Goal: Task Accomplishment & Management: Use online tool/utility

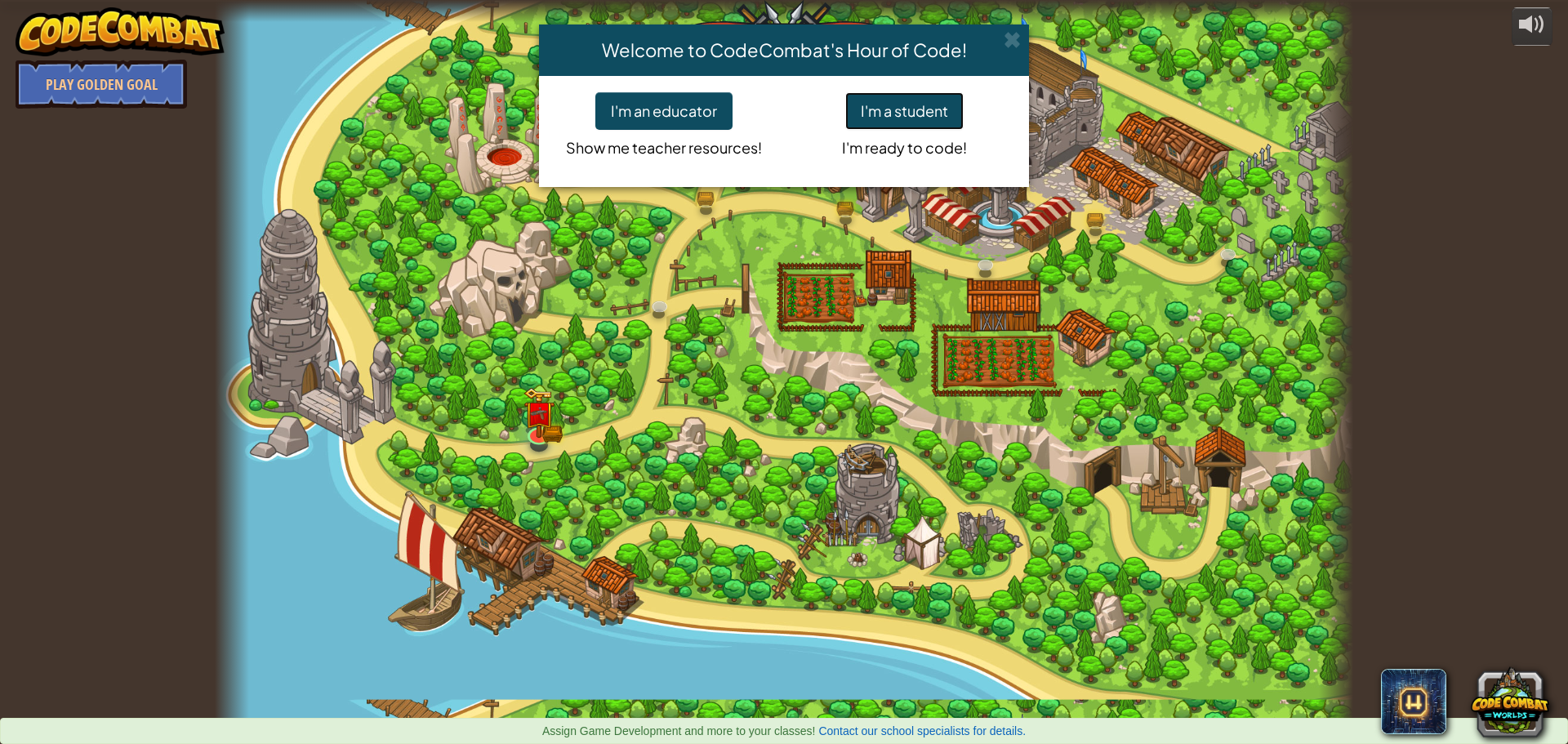
click at [920, 110] on button "I'm a student" at bounding box center [904, 111] width 119 height 38
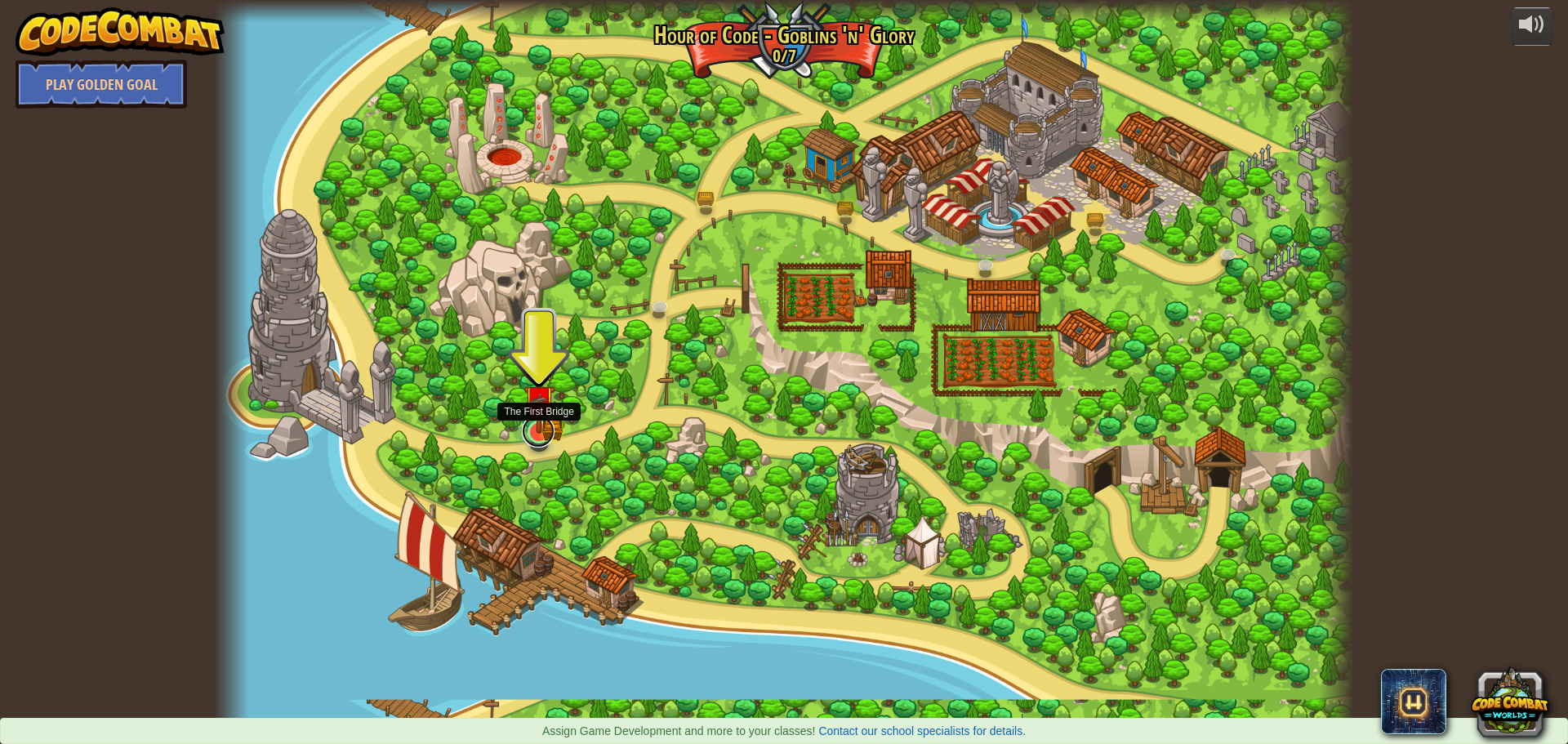
click at [533, 433] on link at bounding box center [538, 431] width 33 height 33
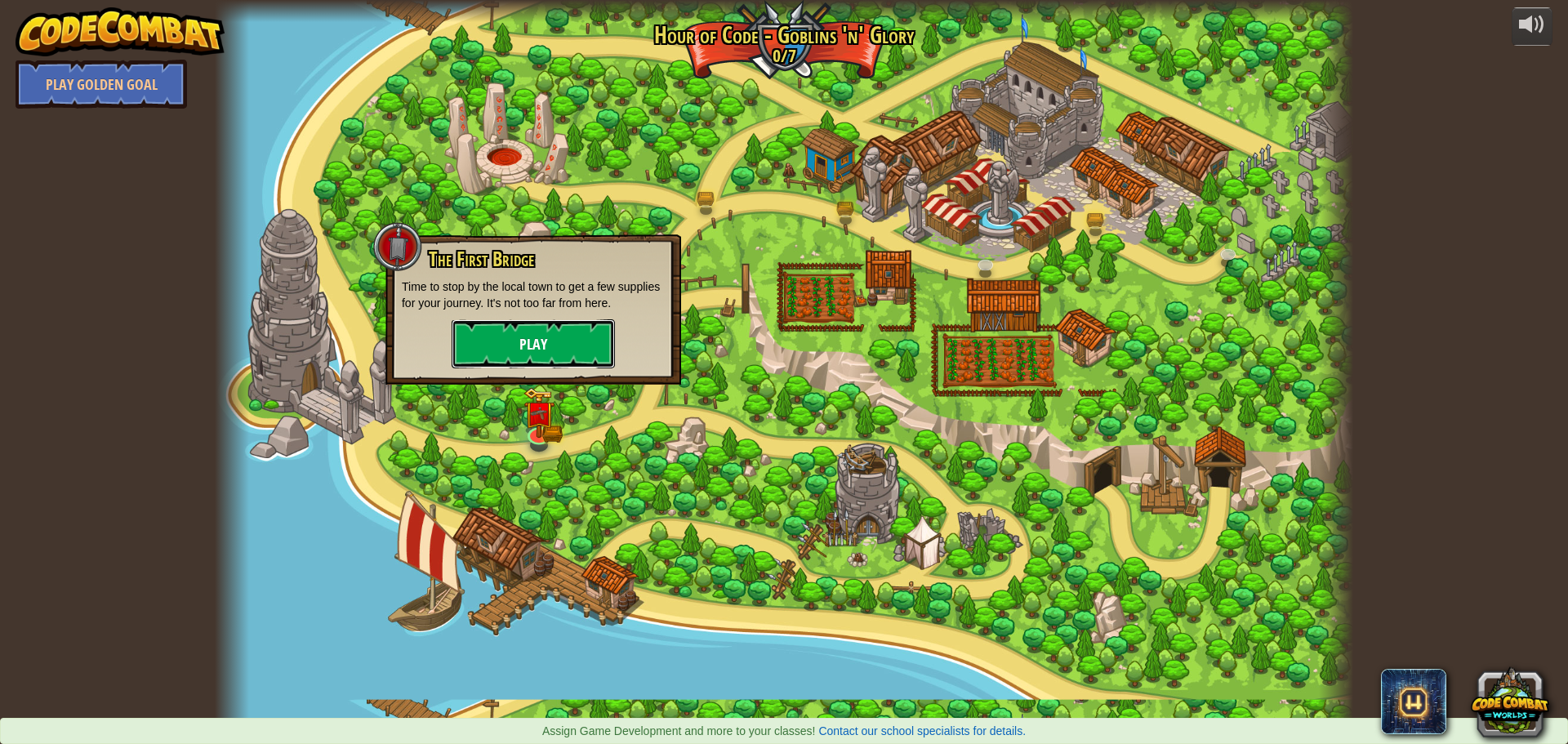
click at [552, 337] on button "Play" at bounding box center [533, 344] width 164 height 49
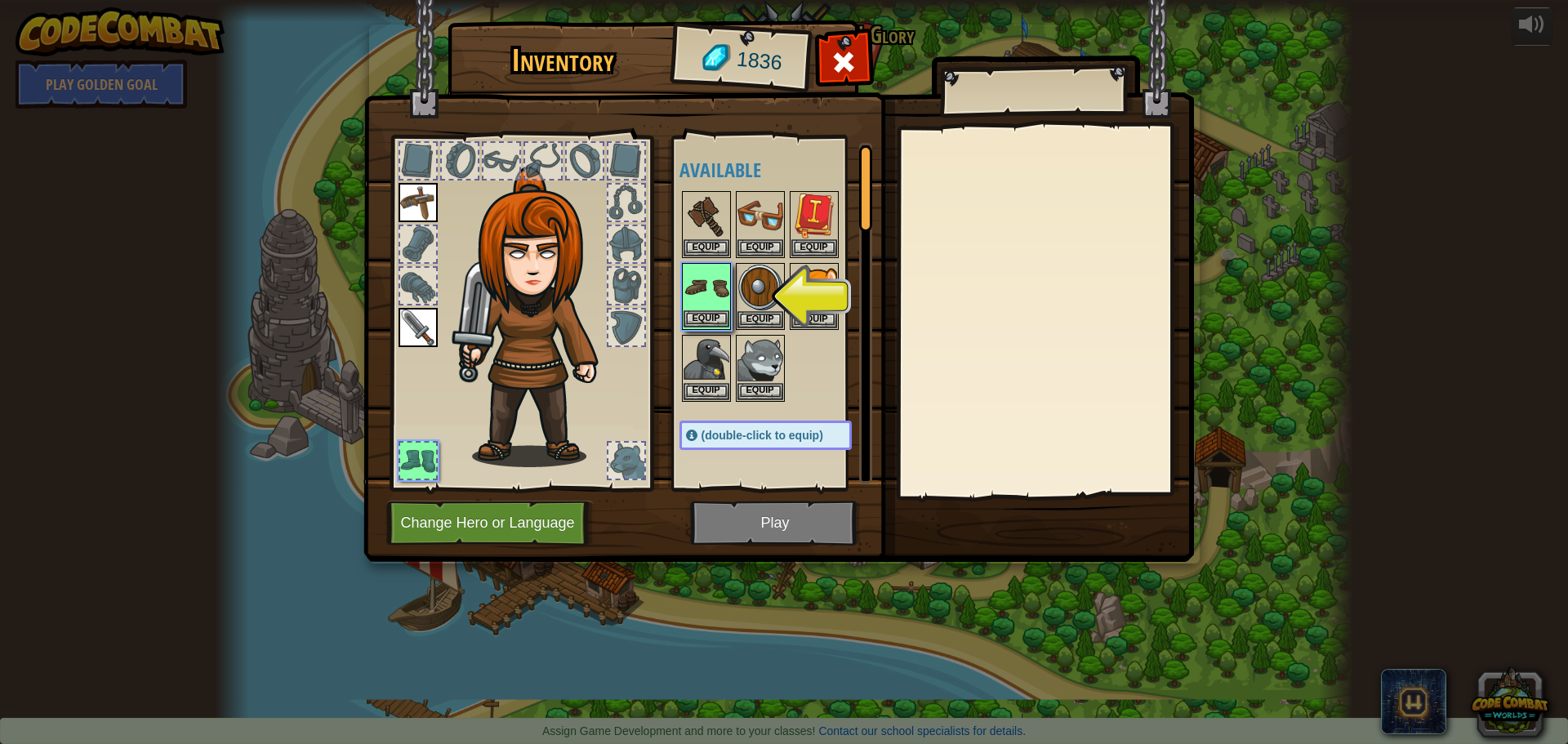
click at [708, 286] on img at bounding box center [706, 287] width 46 height 46
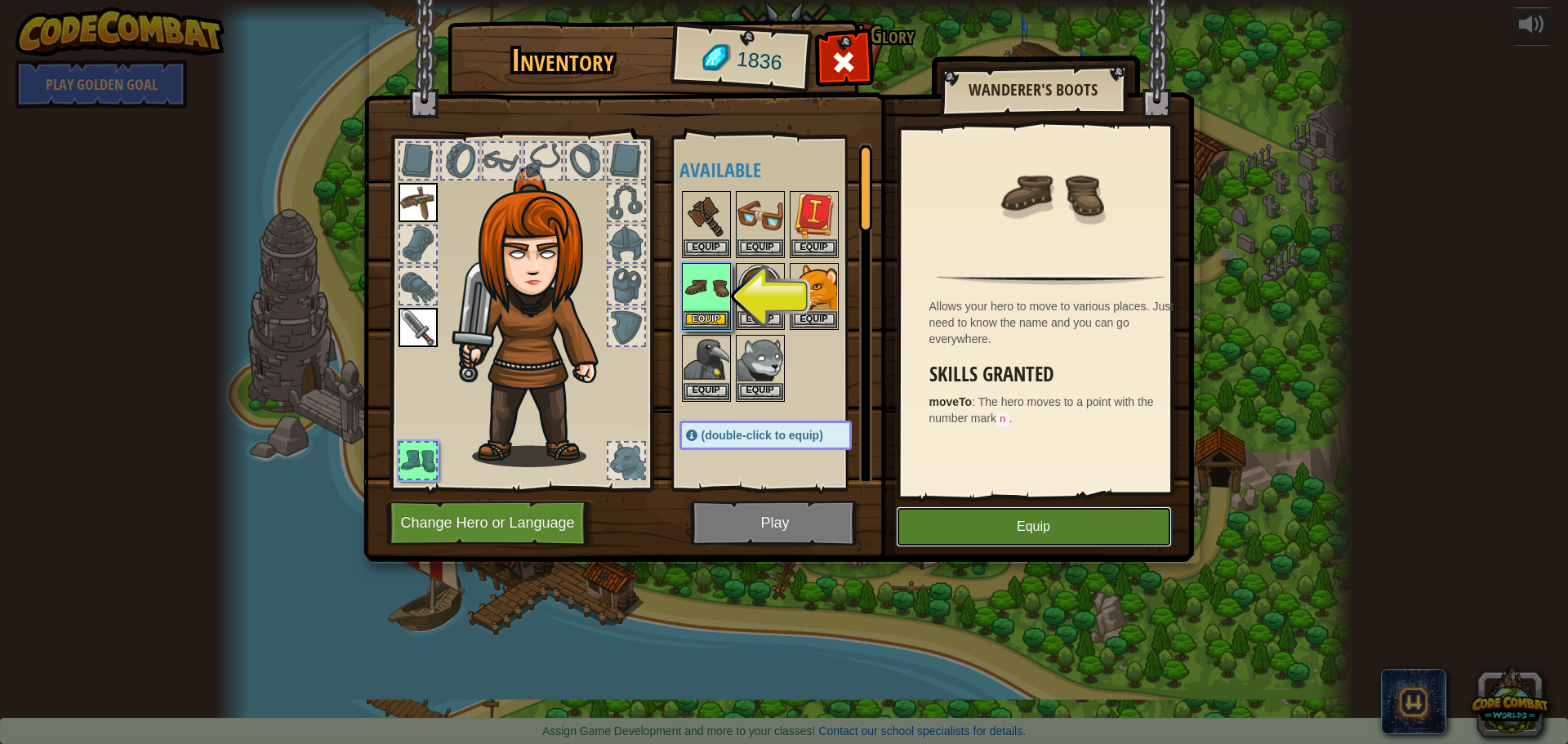
click at [1015, 545] on button "Equip" at bounding box center [1034, 527] width 276 height 41
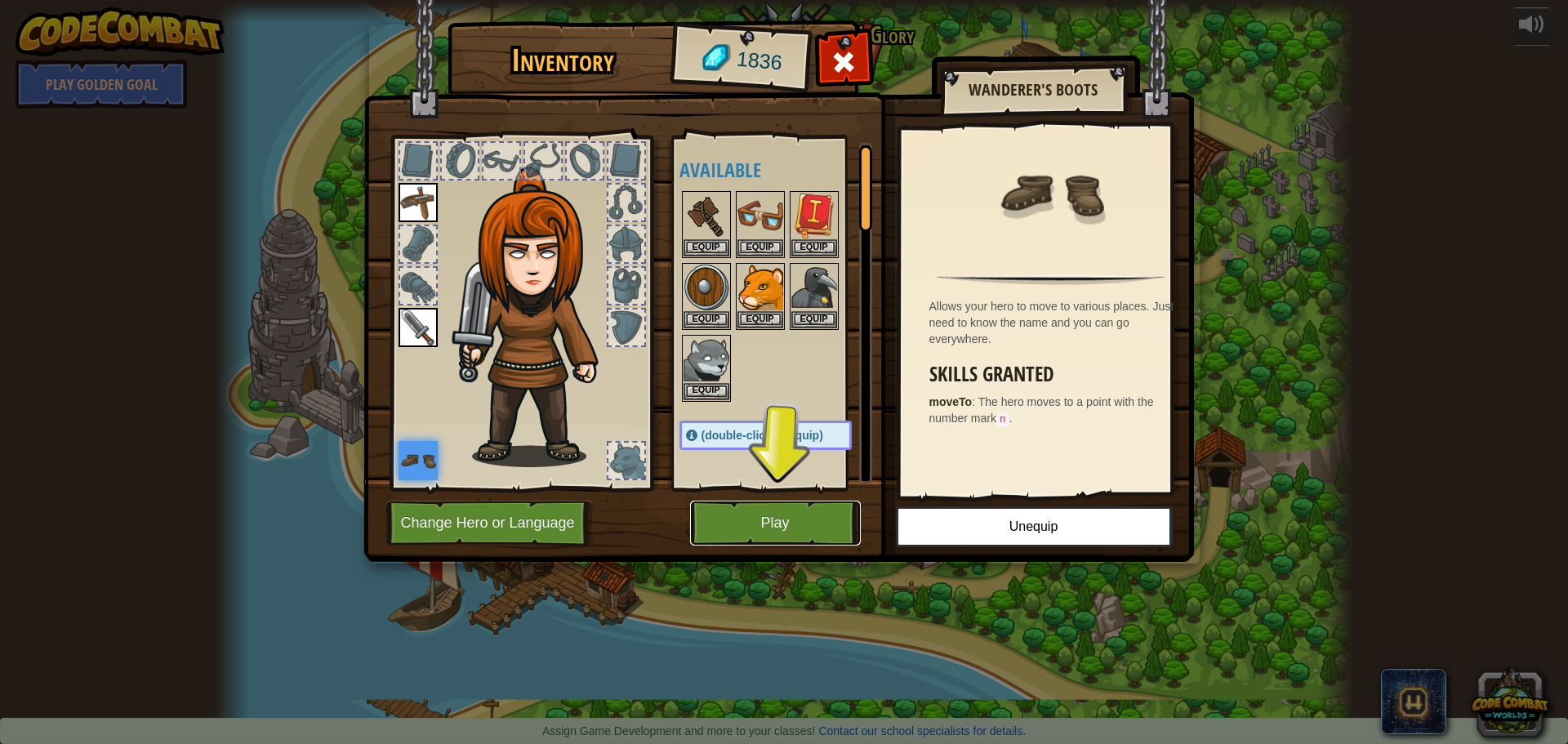
click at [811, 504] on button "Play" at bounding box center [775, 523] width 170 height 45
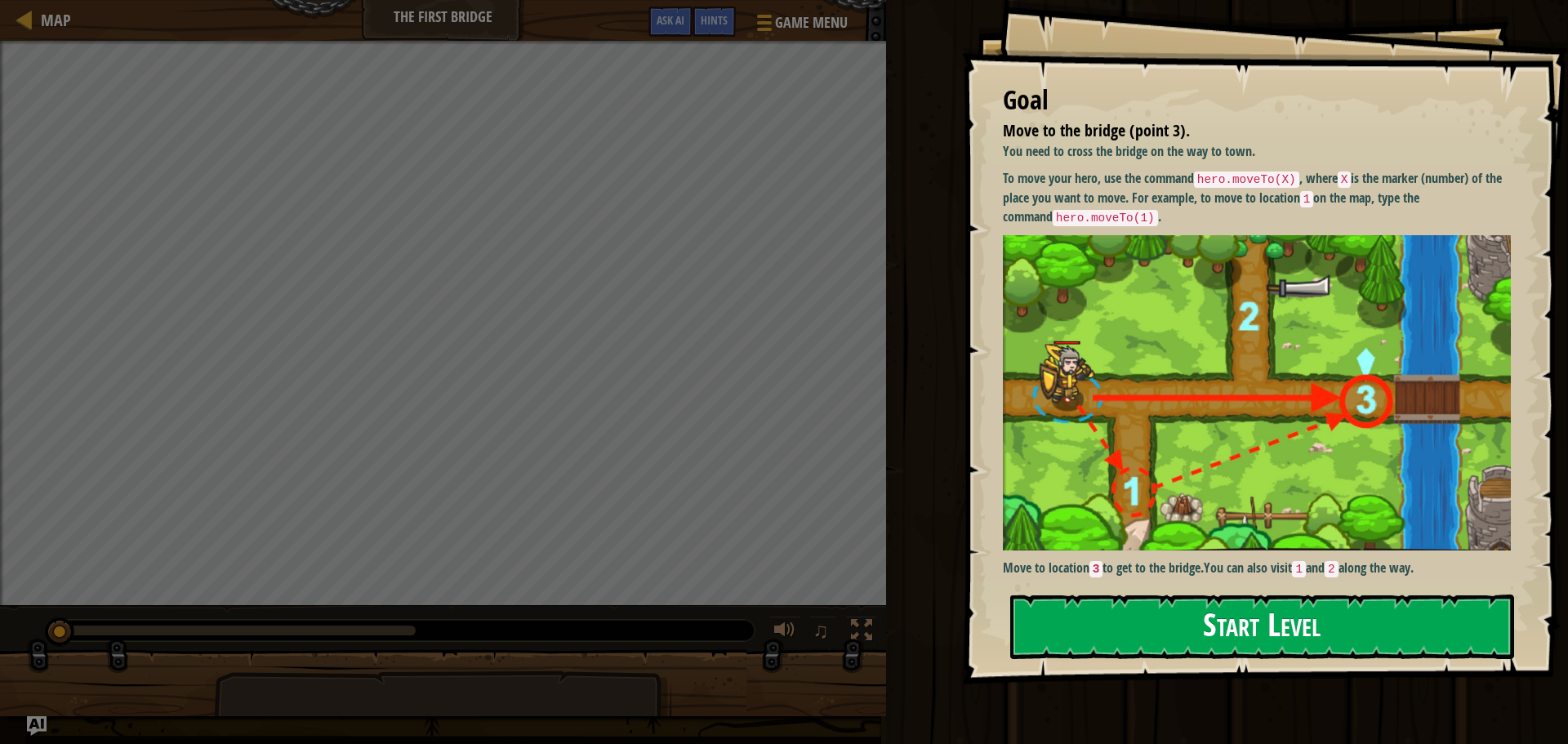
click at [1312, 606] on button "Start Level" at bounding box center [1262, 627] width 504 height 64
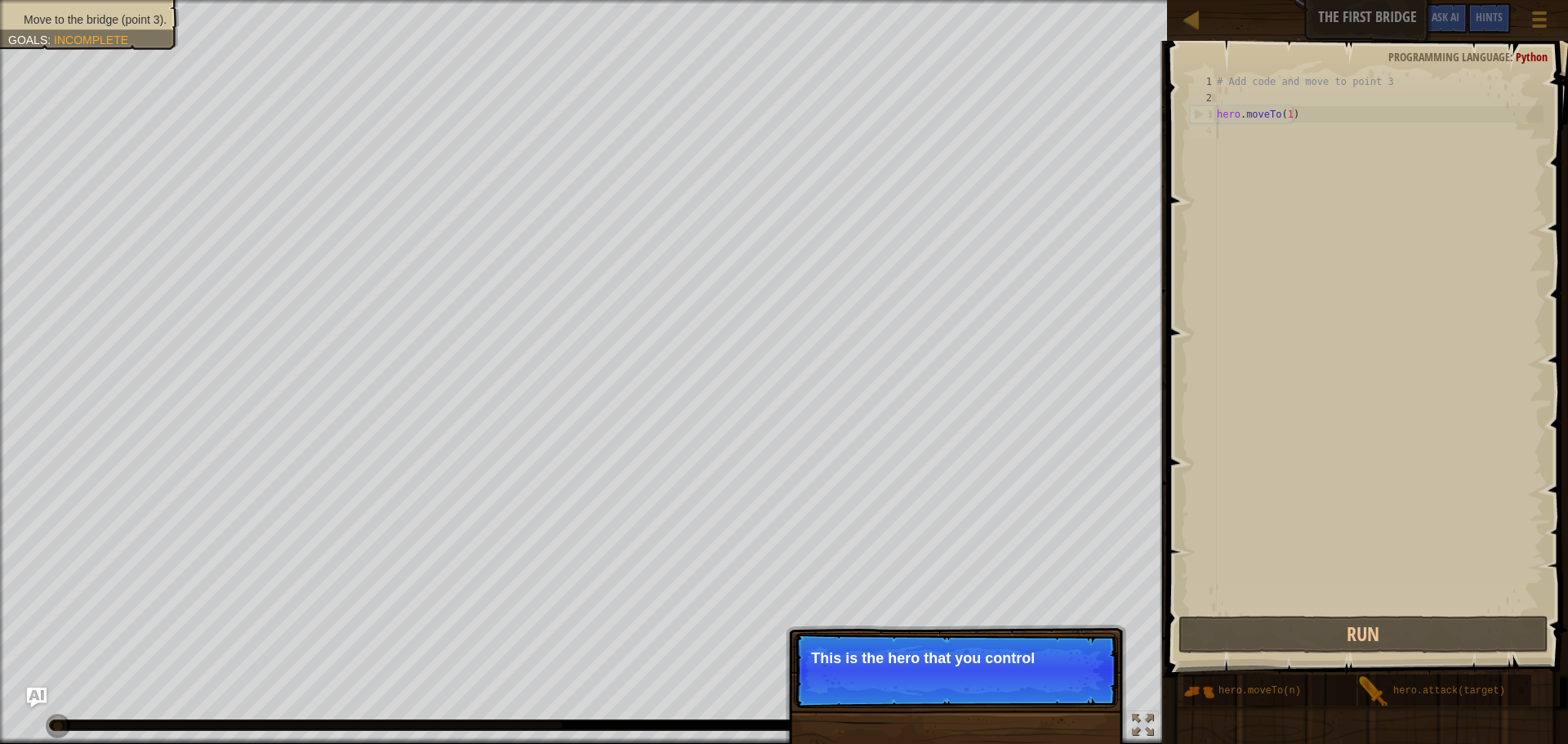
click at [974, 679] on p "Skip (esc) Continue This is the hero that you control" at bounding box center [955, 670] width 324 height 75
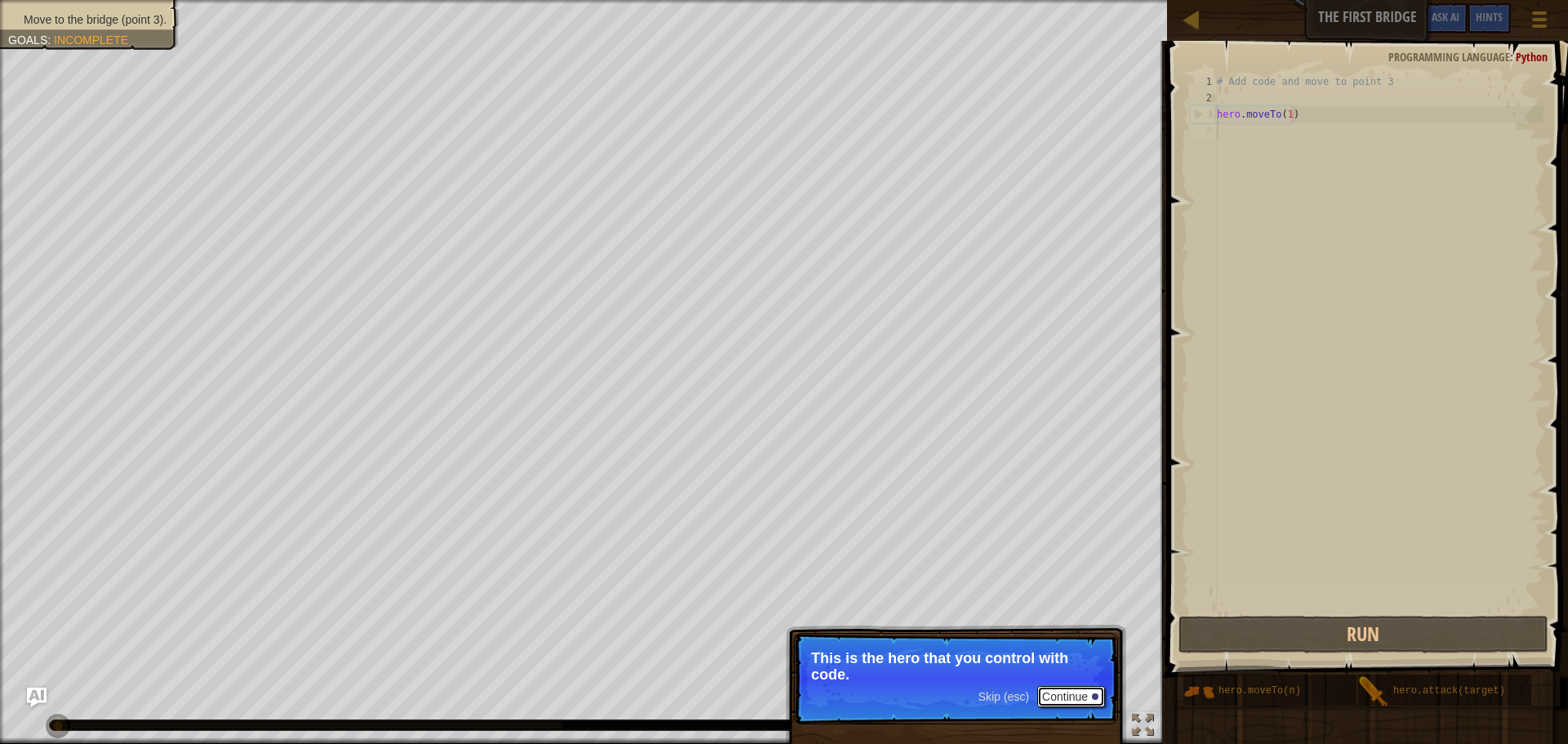
click at [1062, 691] on button "Continue" at bounding box center [1071, 697] width 68 height 21
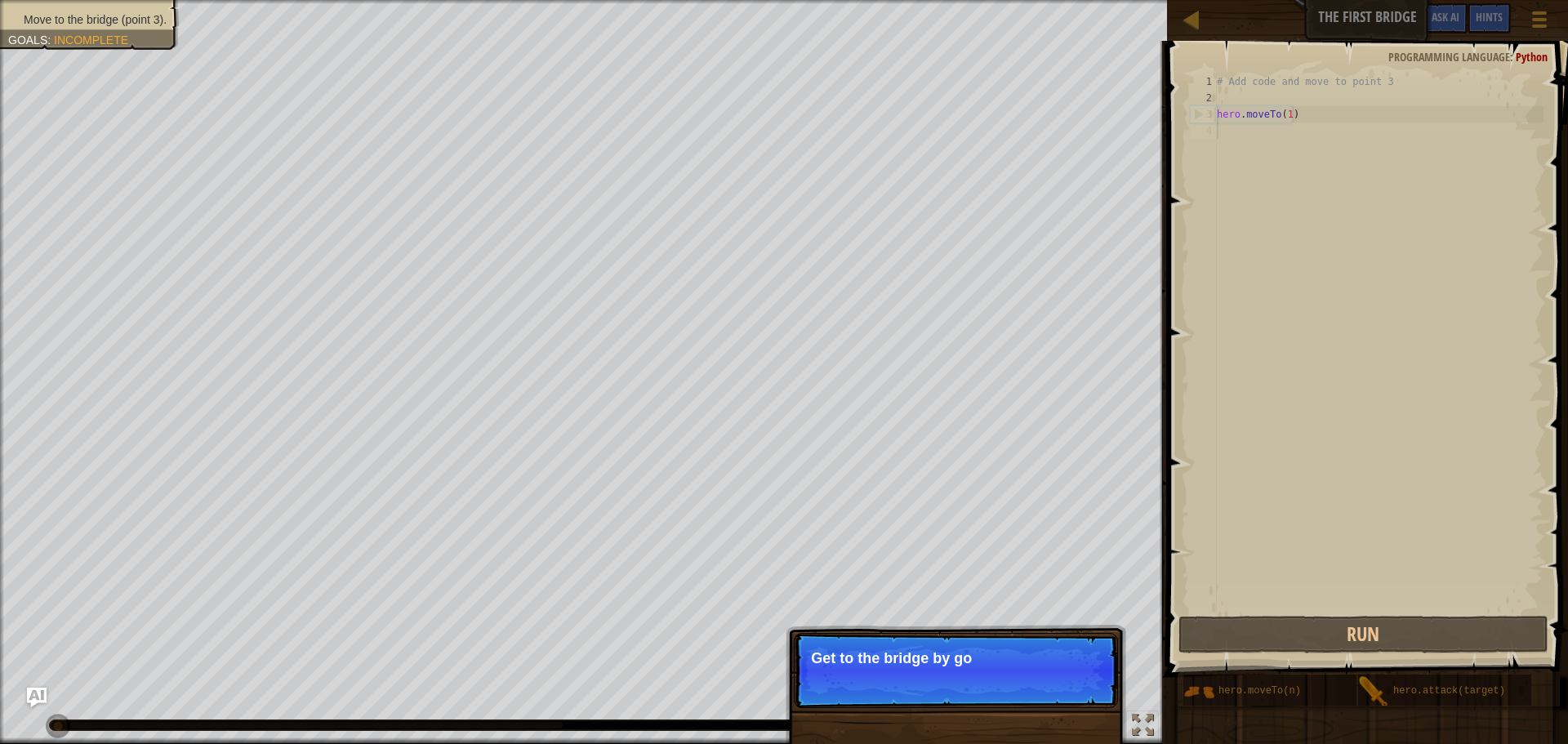
click at [1053, 644] on p "Skip (esc) Continue Get to the bridge by go" at bounding box center [955, 670] width 324 height 75
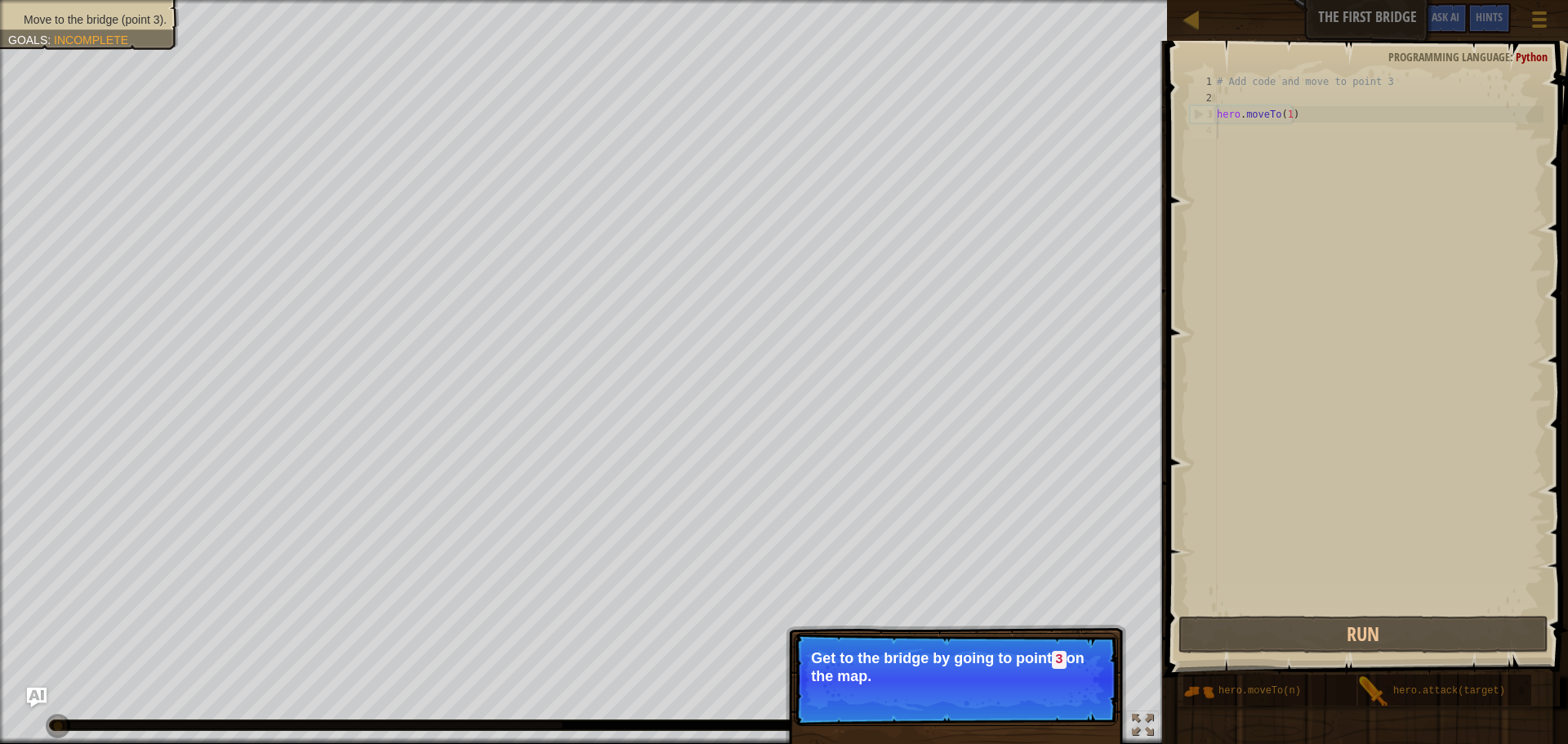
click at [1055, 687] on p "Skip (esc) Continue Get to the bridge by going to point 3 on the map." at bounding box center [955, 680] width 324 height 93
click at [1065, 697] on button "Continue" at bounding box center [1071, 698] width 68 height 21
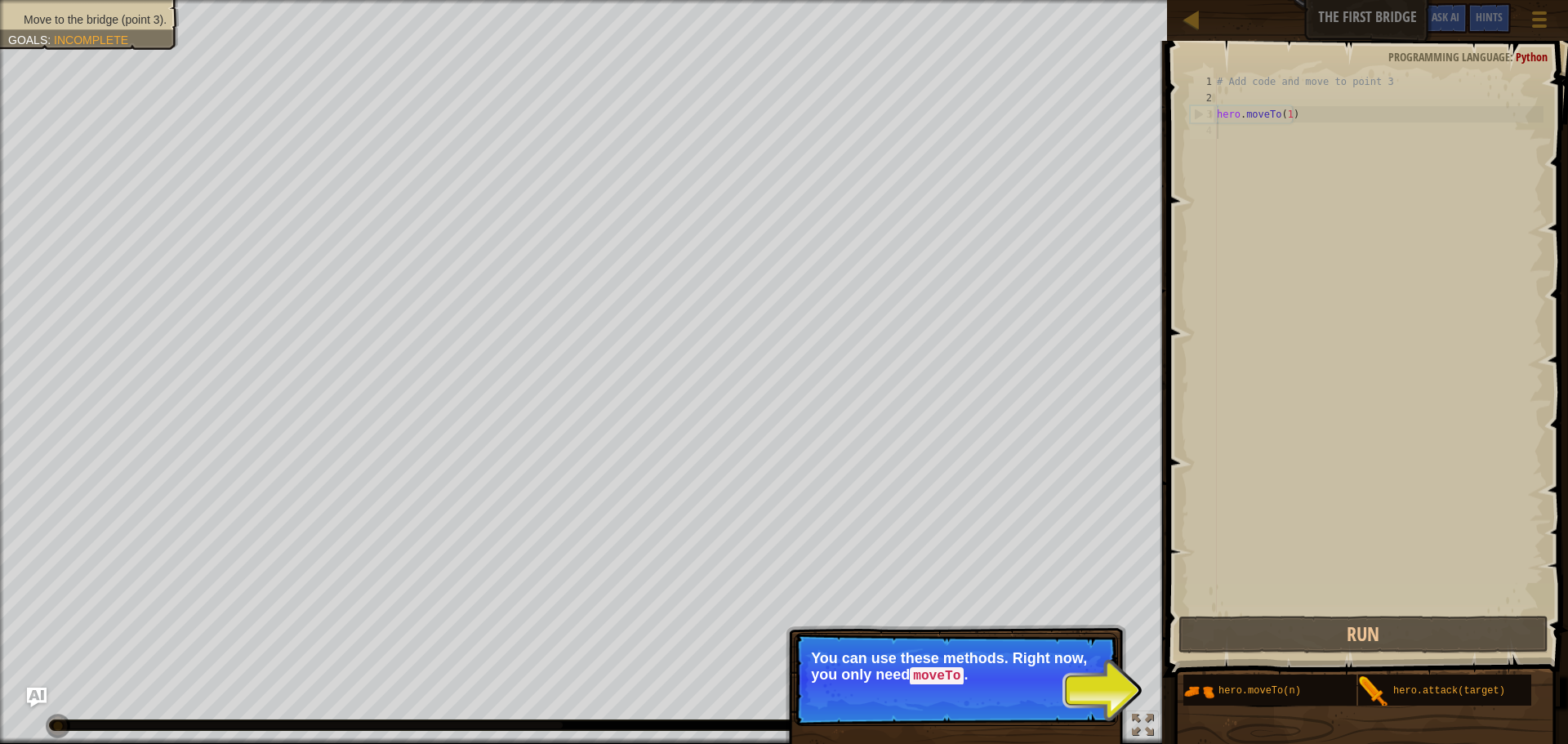
click at [1251, 520] on div "# Add code and move to point 3 hero . moveTo ( 1 )" at bounding box center [1378, 358] width 330 height 572
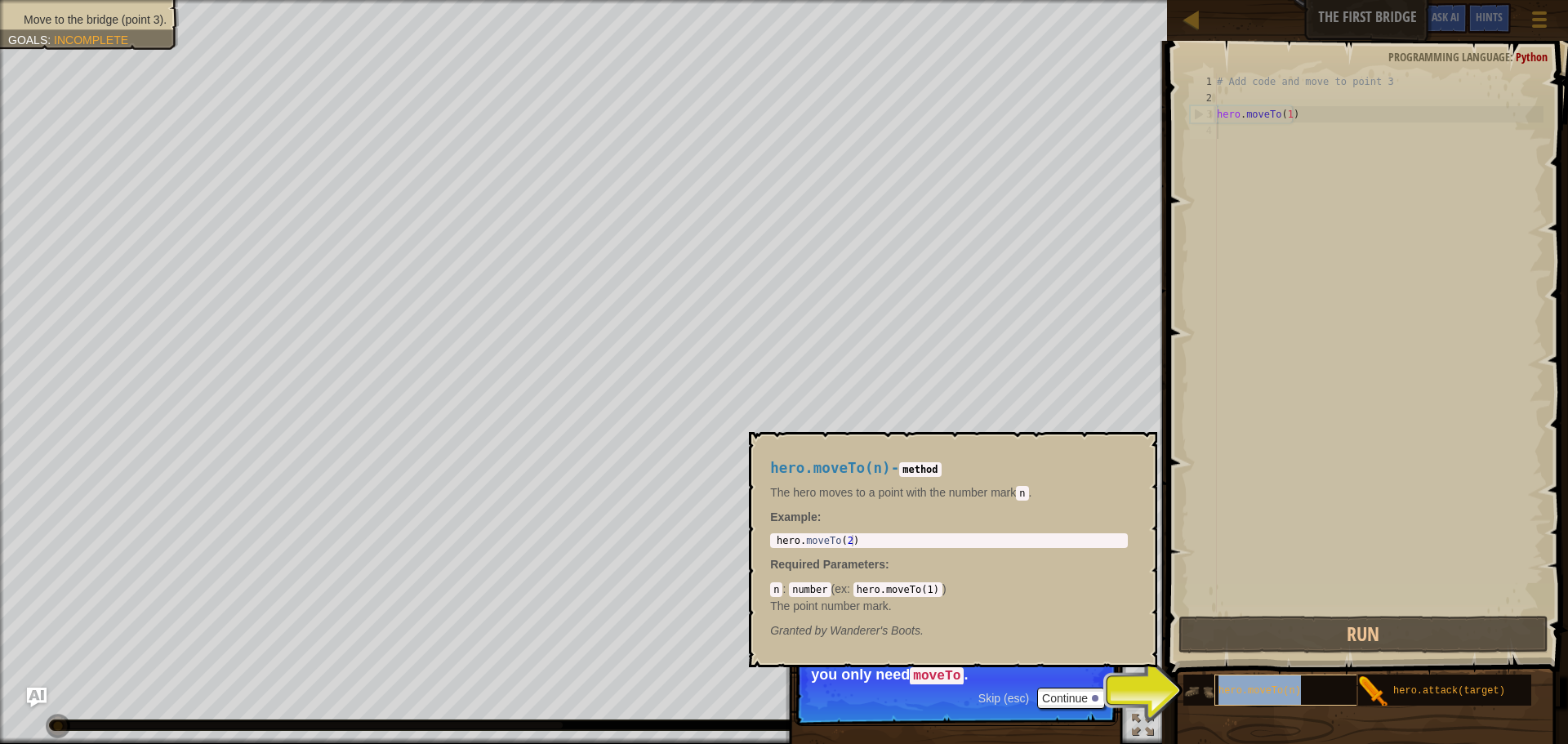
click at [1261, 693] on span "hero.moveTo(n)" at bounding box center [1259, 691] width 83 height 12
click at [1047, 690] on button "Continue" at bounding box center [1071, 698] width 68 height 21
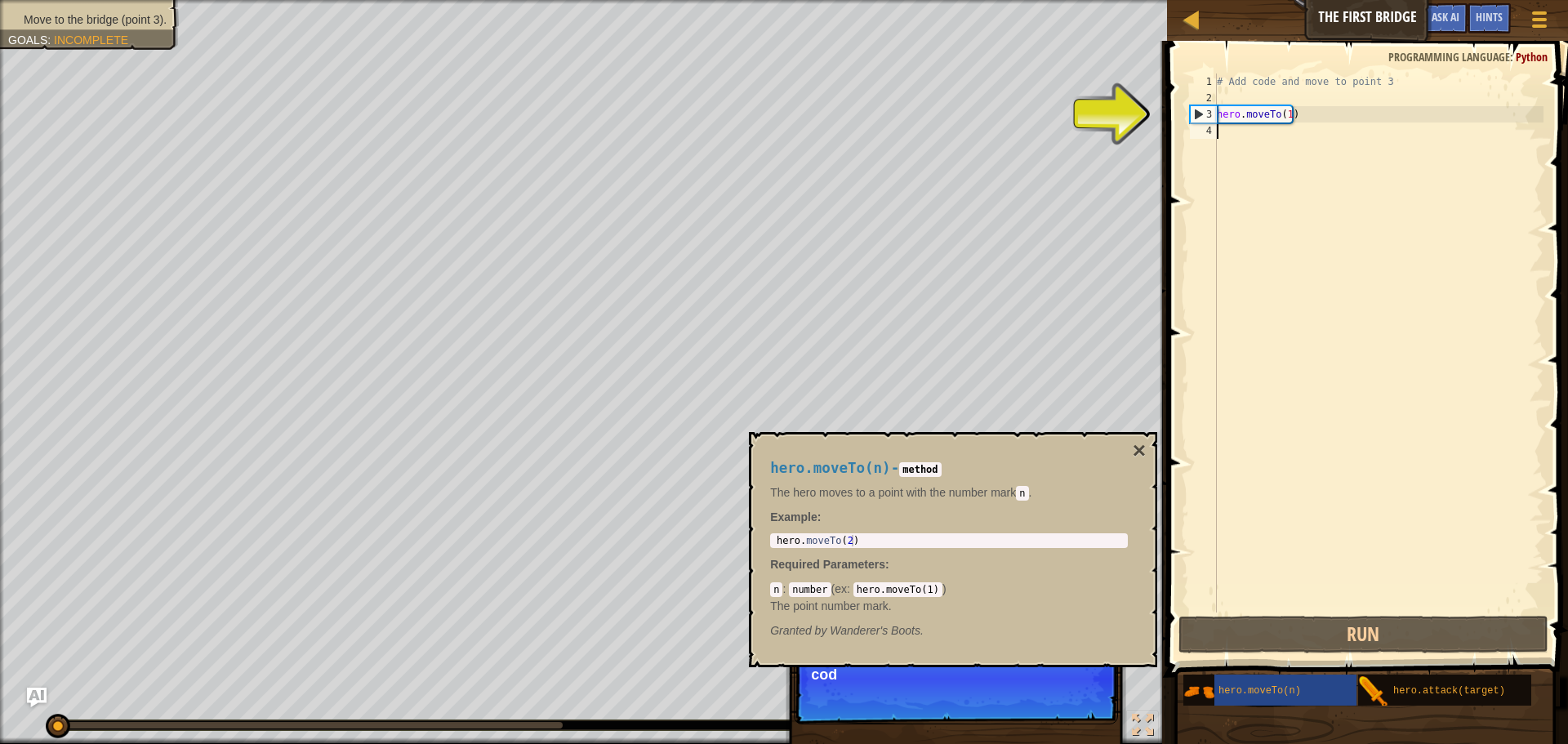
click at [1287, 119] on div "# Add code and move to point 3 hero . moveTo ( 1 )" at bounding box center [1378, 358] width 330 height 572
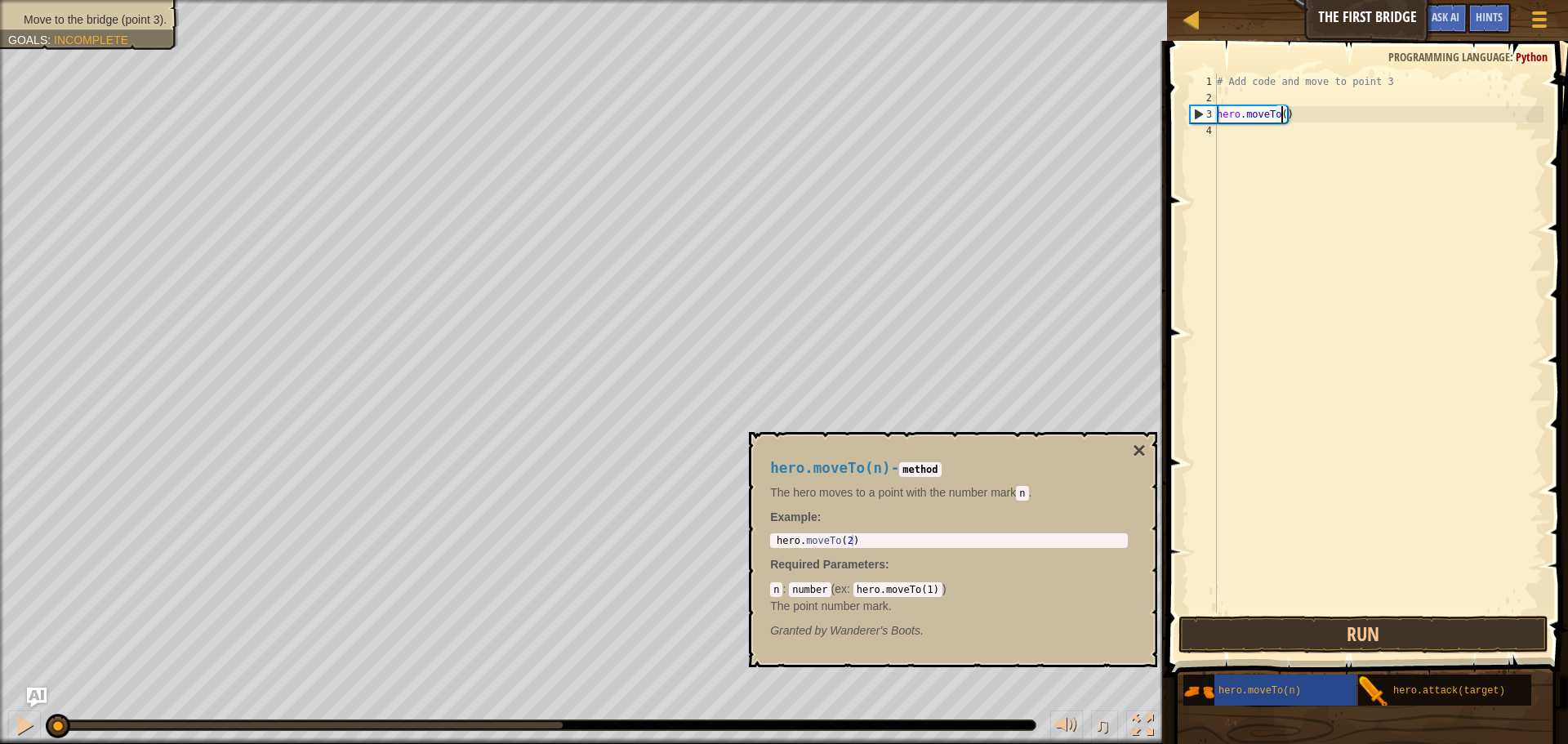
scroll to position [8, 6]
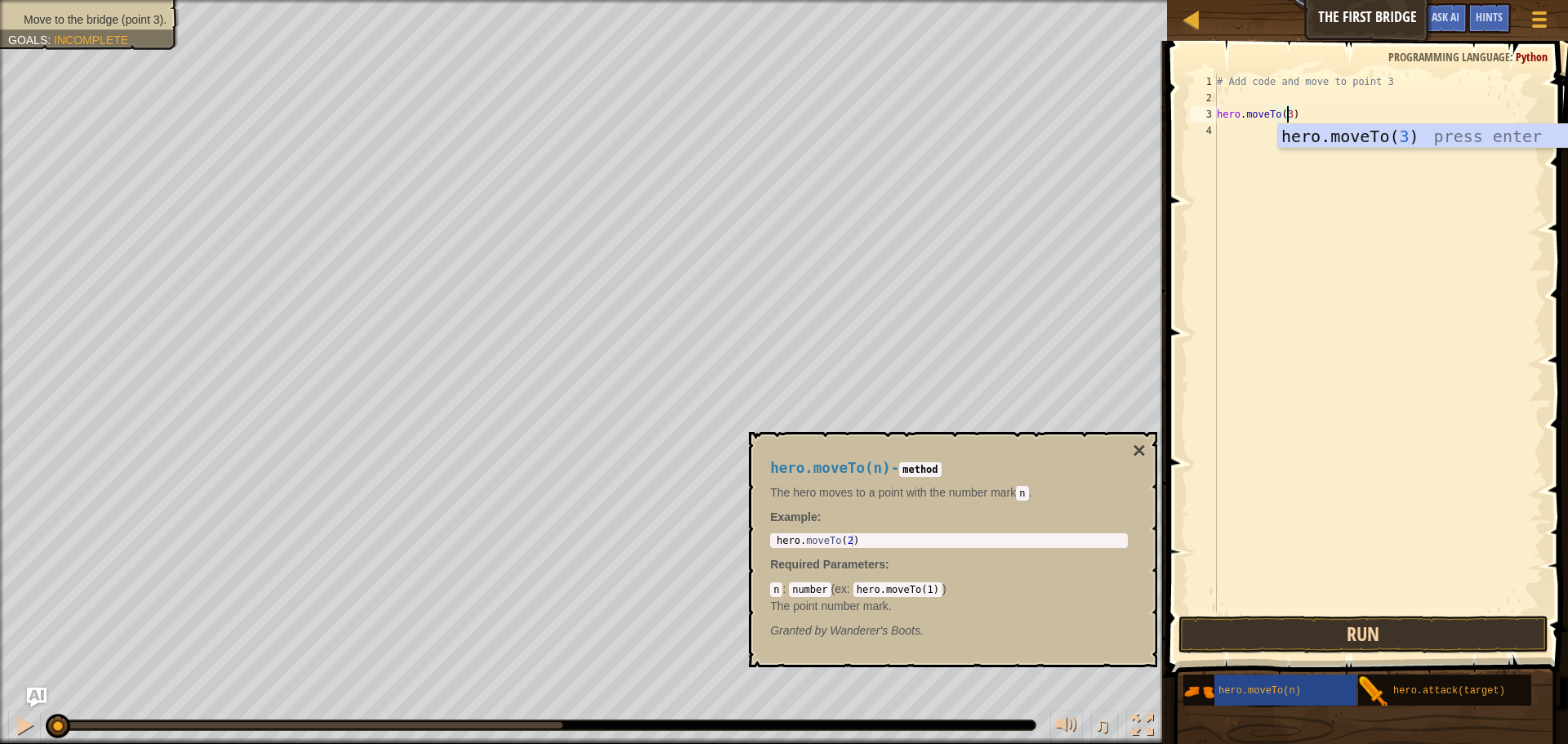
type textarea "hero.moveTo(3)"
click at [1446, 645] on button "Run" at bounding box center [1363, 635] width 370 height 38
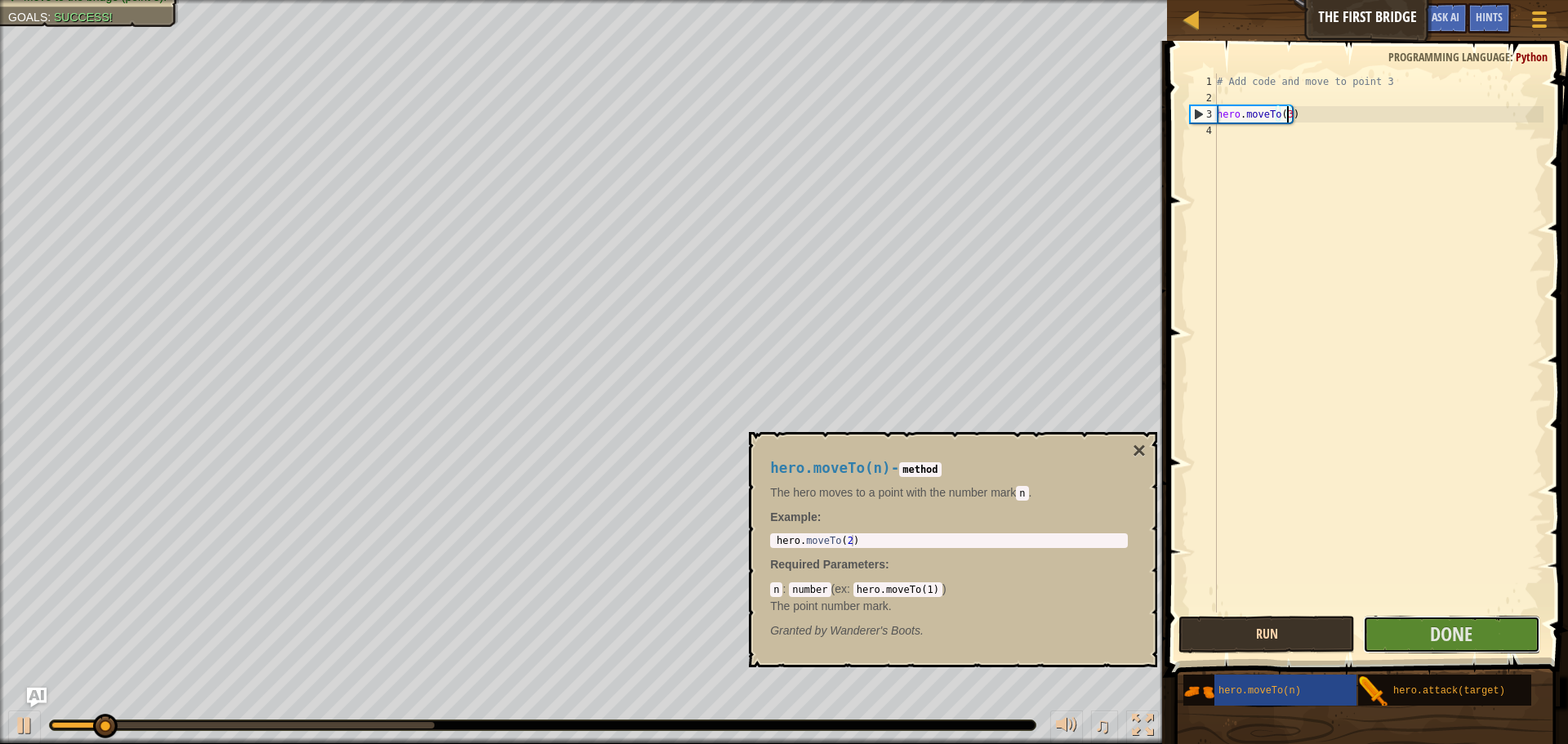
click at [1446, 645] on span "Done" at bounding box center [1451, 634] width 43 height 26
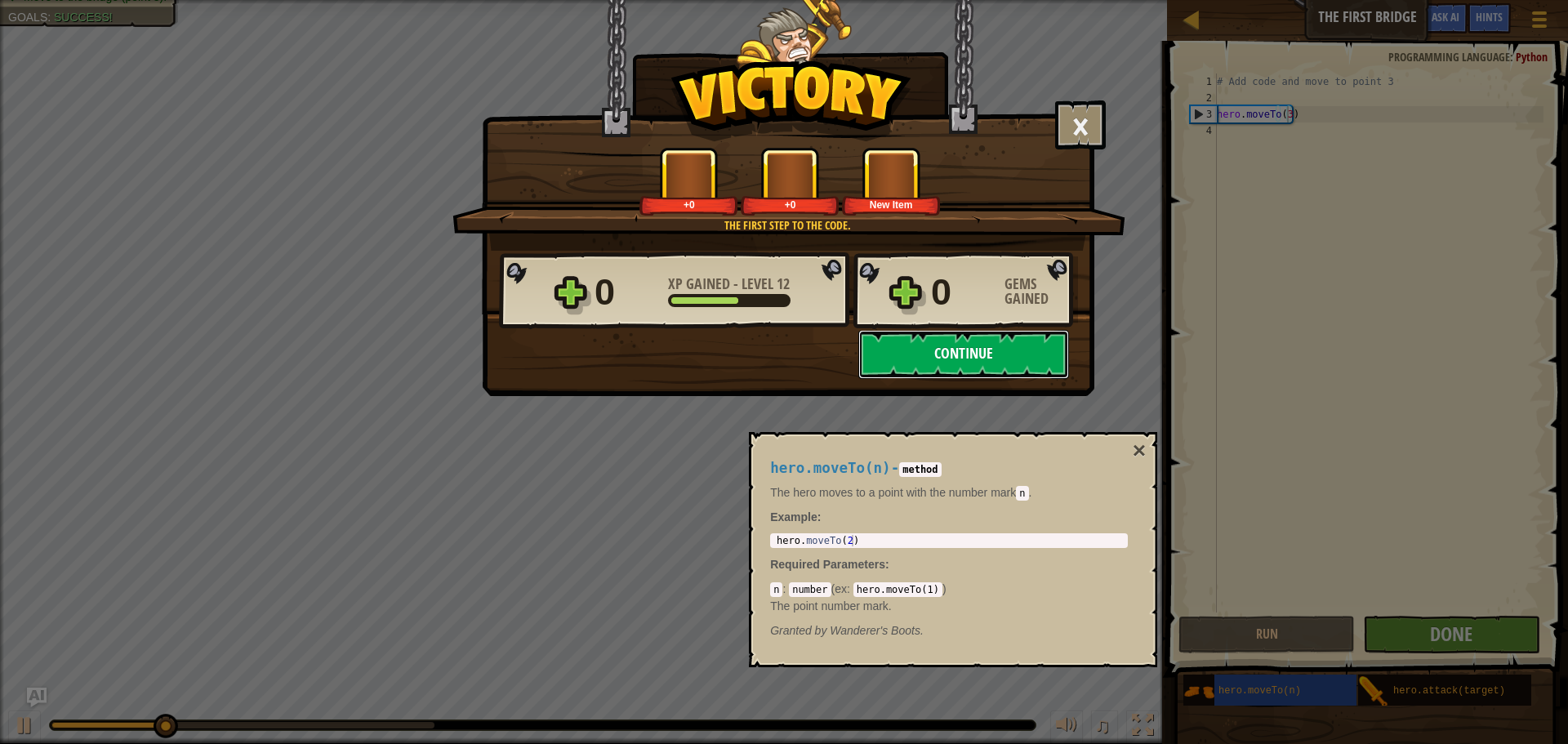
click at [934, 346] on button "Continue" at bounding box center [964, 354] width 210 height 49
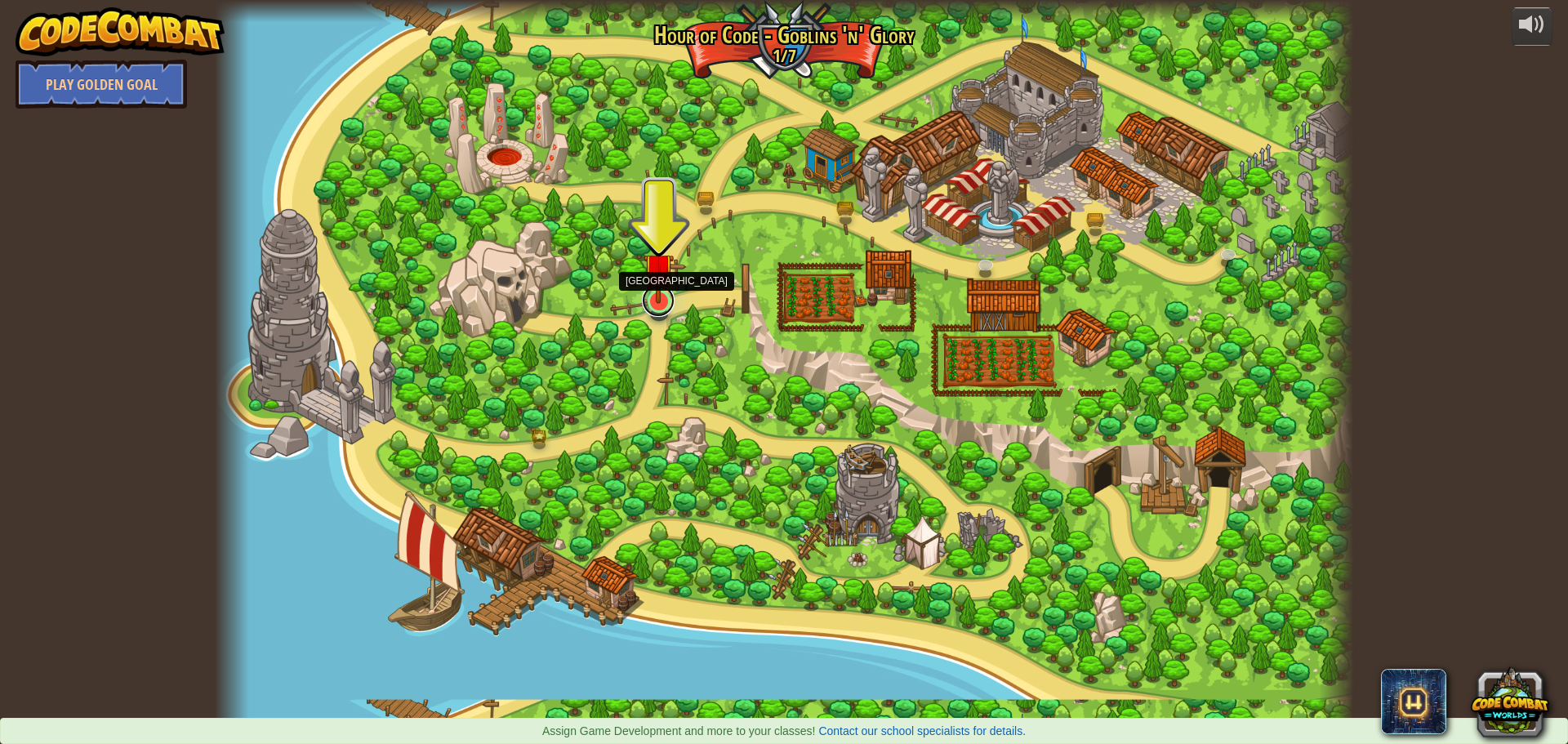
click at [661, 306] on link at bounding box center [658, 301] width 33 height 33
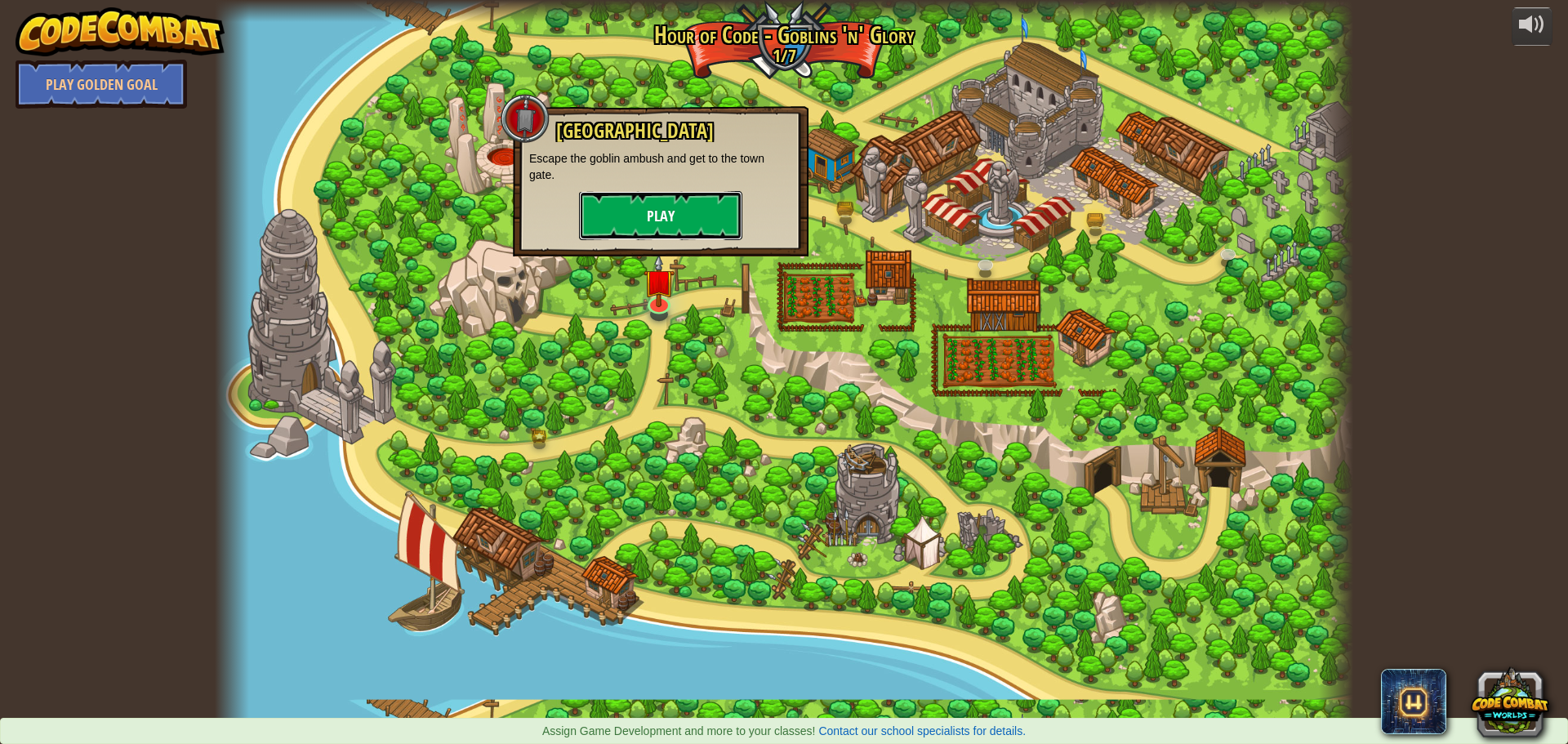
click at [660, 235] on button "Play" at bounding box center [661, 215] width 164 height 49
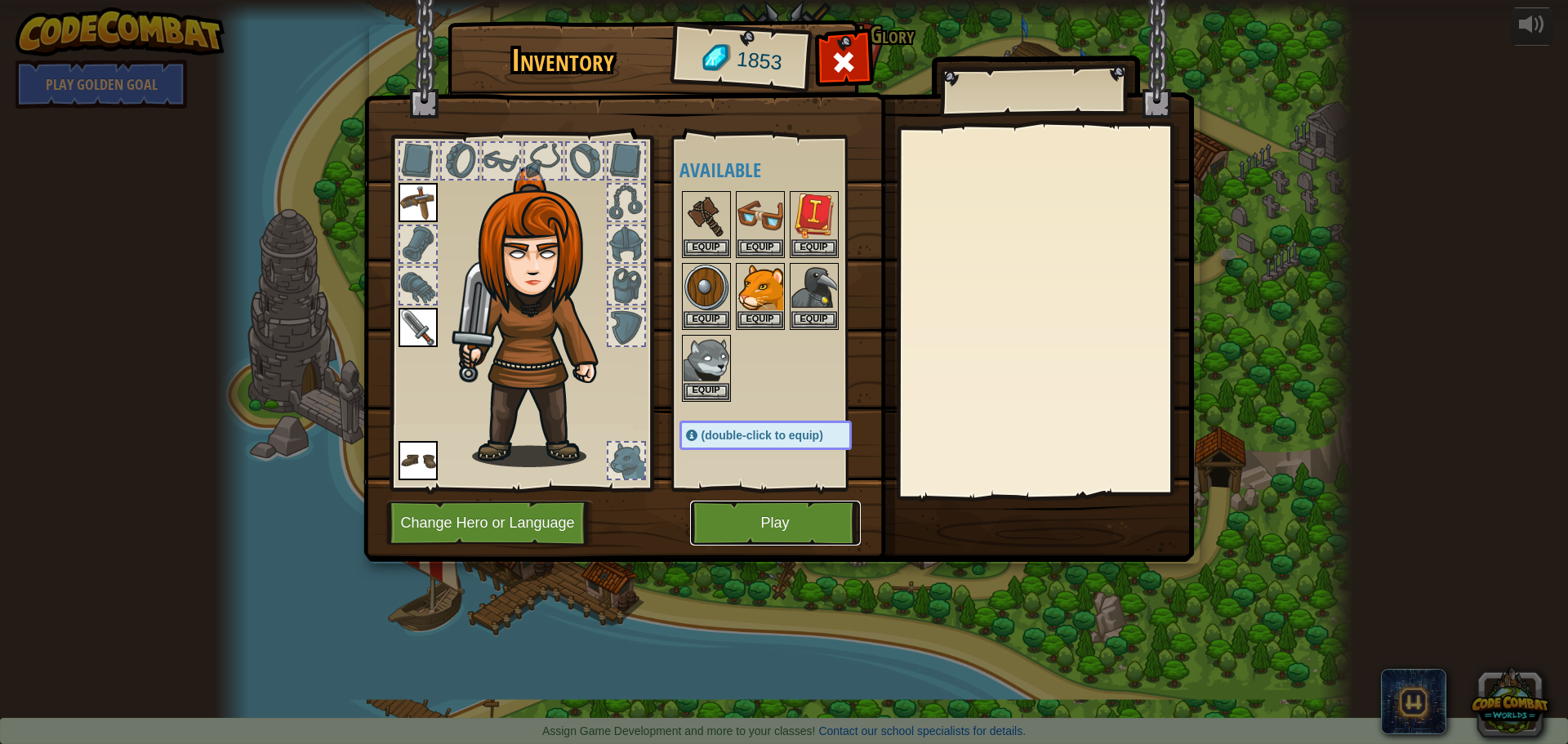
click at [757, 520] on button "Play" at bounding box center [775, 523] width 170 height 45
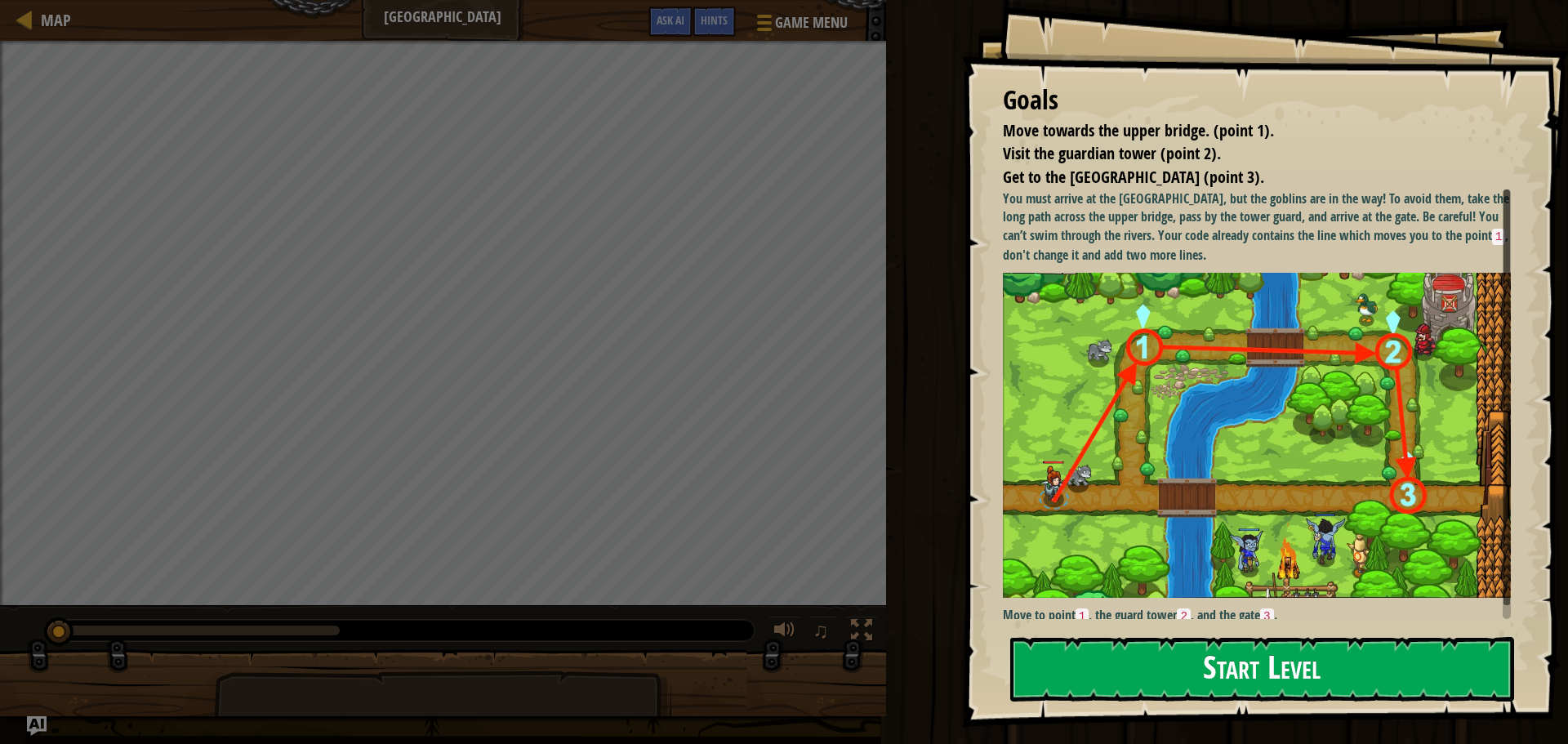
click at [1258, 675] on button "Start Level" at bounding box center [1262, 669] width 504 height 64
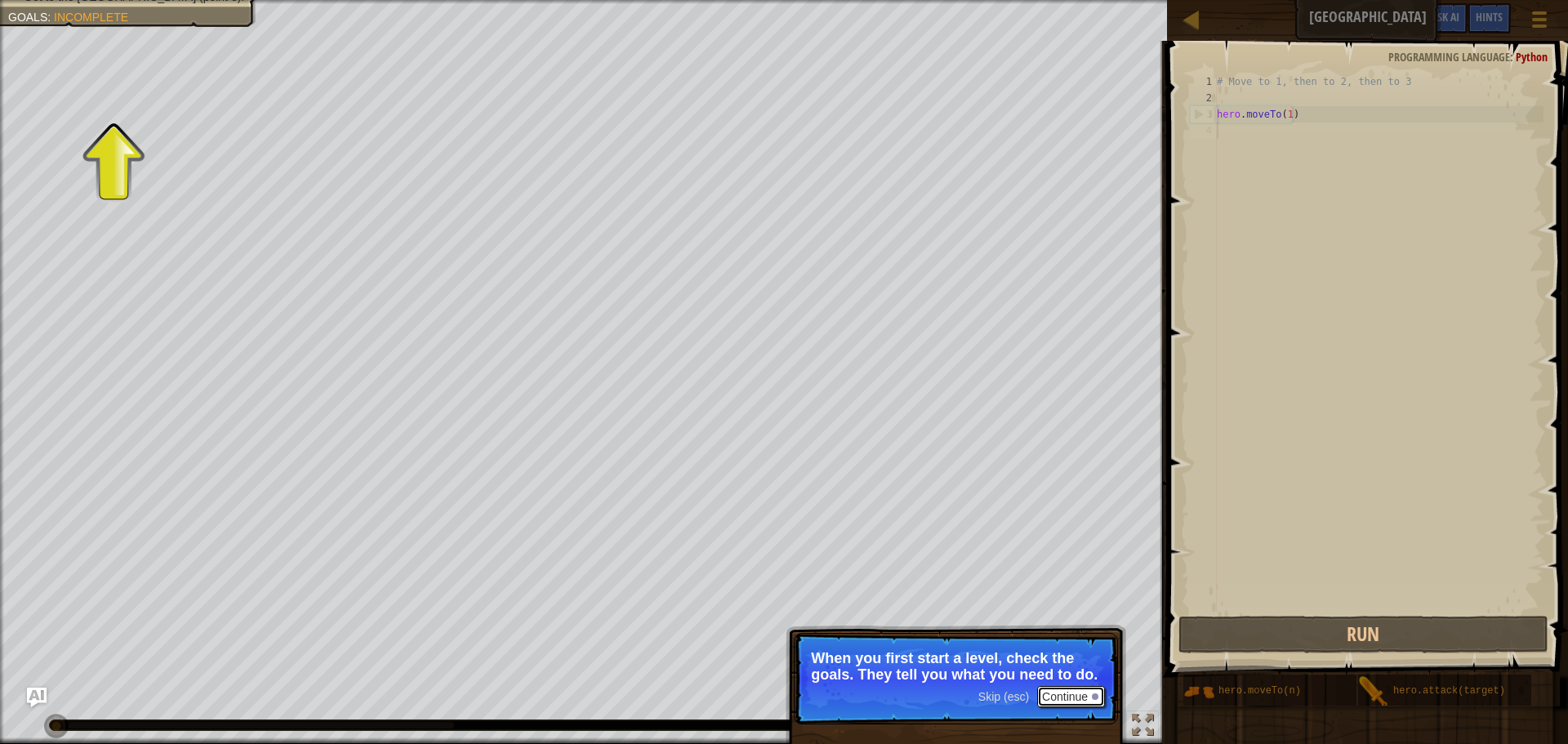
click at [1083, 689] on button "Continue" at bounding box center [1071, 697] width 68 height 21
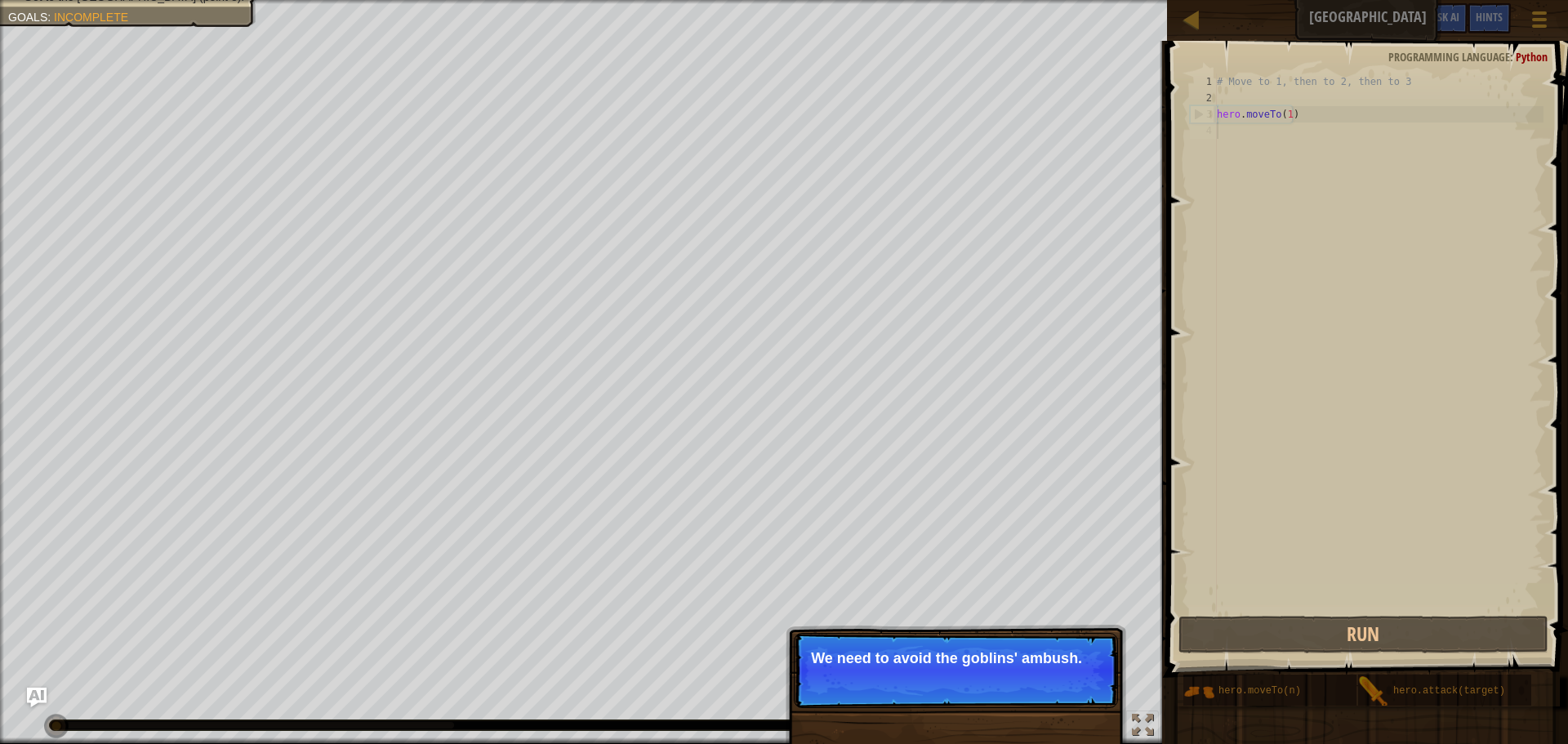
click at [1025, 663] on p "We need to avoid the goblins' ambush." at bounding box center [956, 658] width 290 height 17
click at [1085, 667] on p "Skip (esc) Continue We need to avoid the goblins' ambush." at bounding box center [955, 670] width 324 height 75
click at [1064, 682] on button "Continue" at bounding box center [1071, 681] width 68 height 21
click at [1314, 114] on div "# Move to 1, then to 2, then to 3 hero . moveTo ( 1 )" at bounding box center [1378, 358] width 330 height 572
type textarea "hero.moveTo(1)"
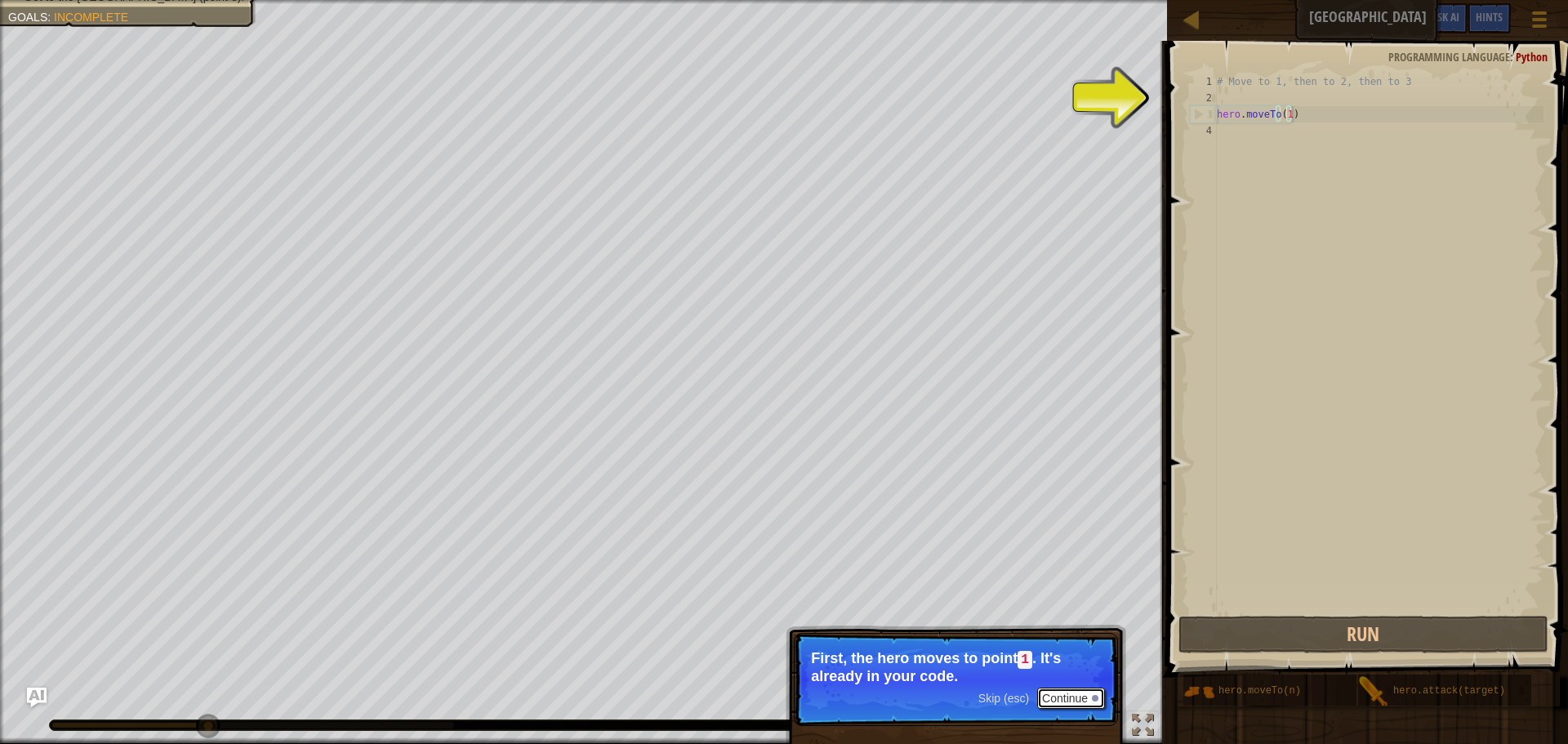
click at [1056, 697] on button "Continue" at bounding box center [1071, 698] width 68 height 21
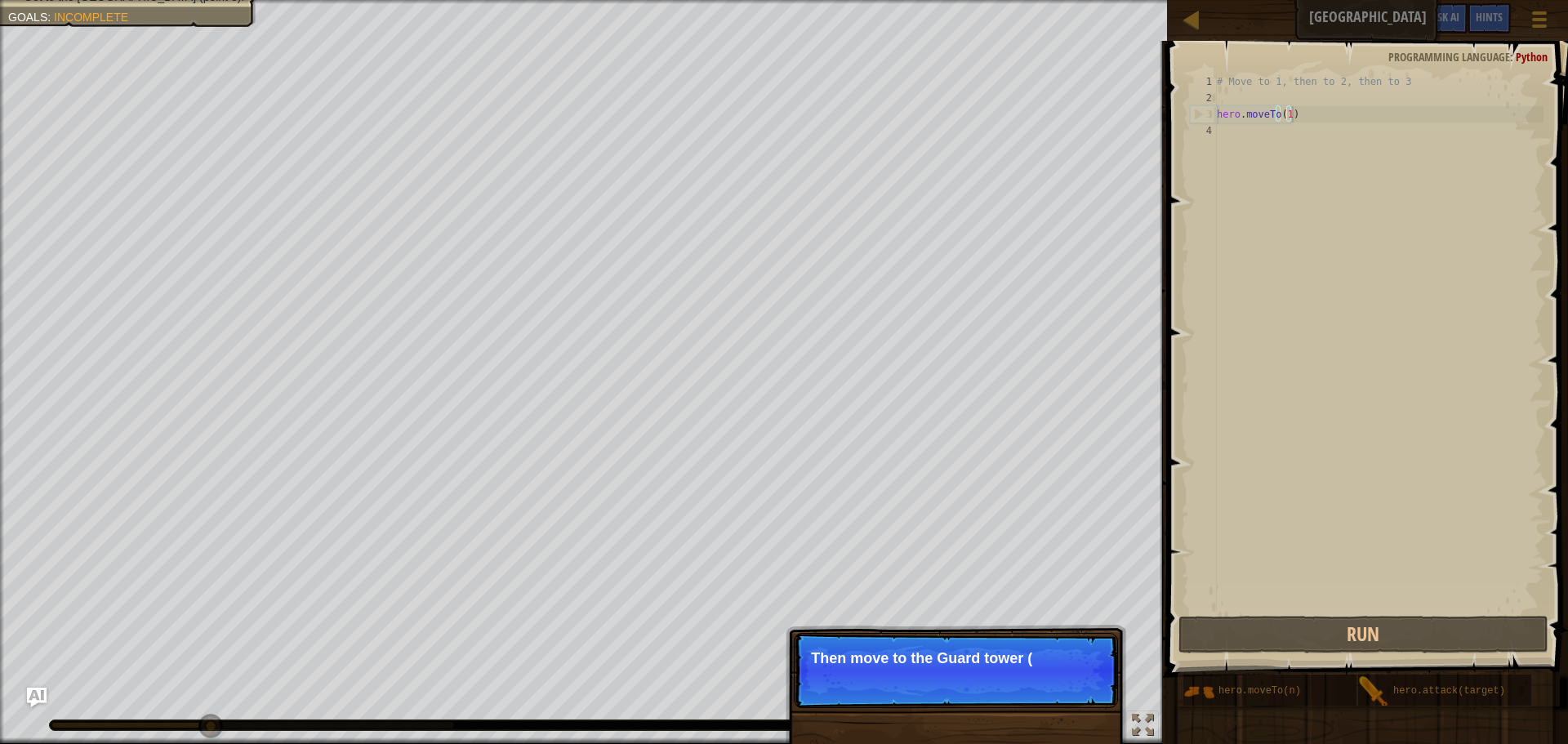
click at [1064, 668] on p "Skip (esc) Continue Then move to the Guard tower (" at bounding box center [955, 670] width 324 height 75
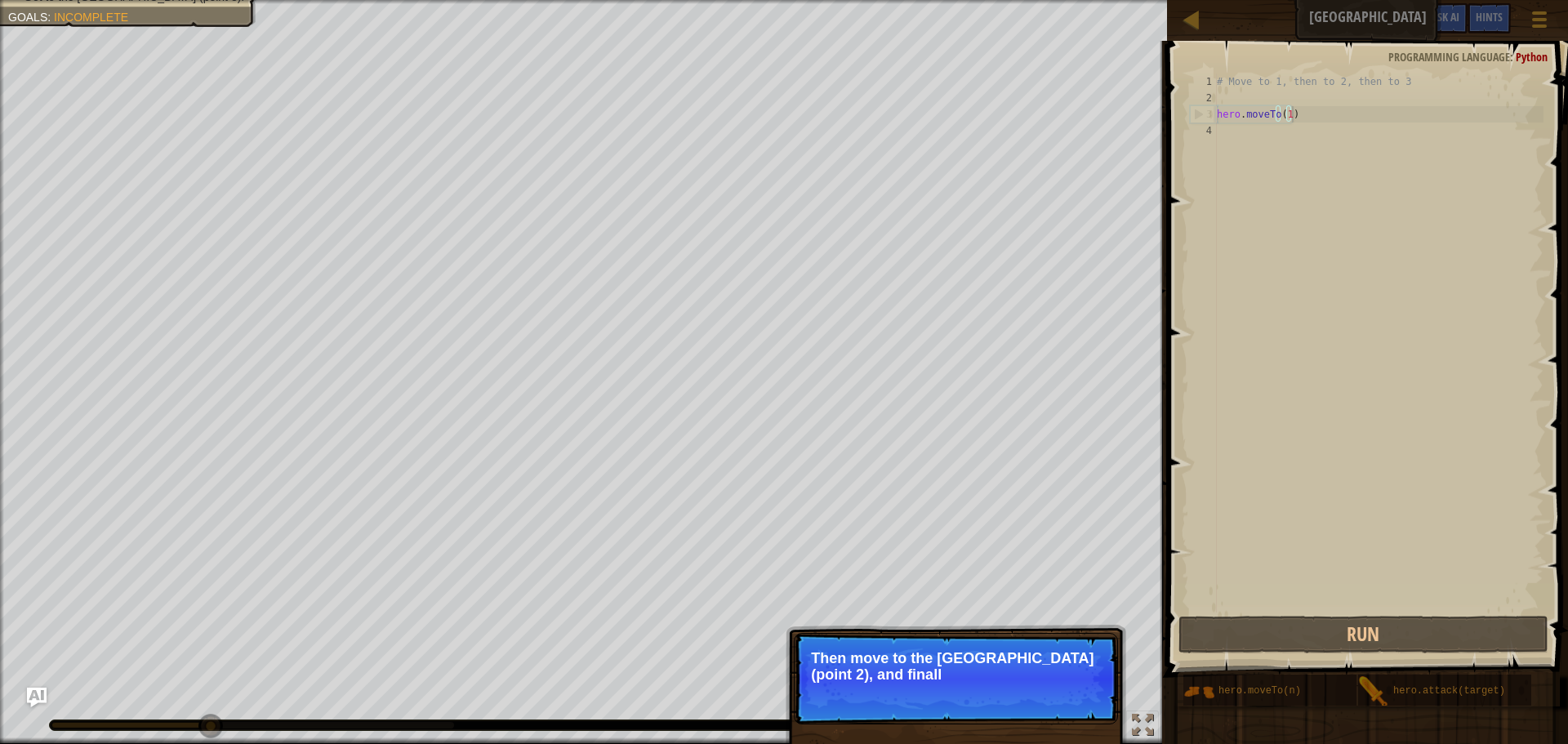
click at [1067, 692] on p "Skip (esc) Continue Then move to the [GEOGRAPHIC_DATA] (point 2), and finall" at bounding box center [955, 679] width 324 height 92
click at [1057, 697] on button "Continue" at bounding box center [1071, 697] width 68 height 21
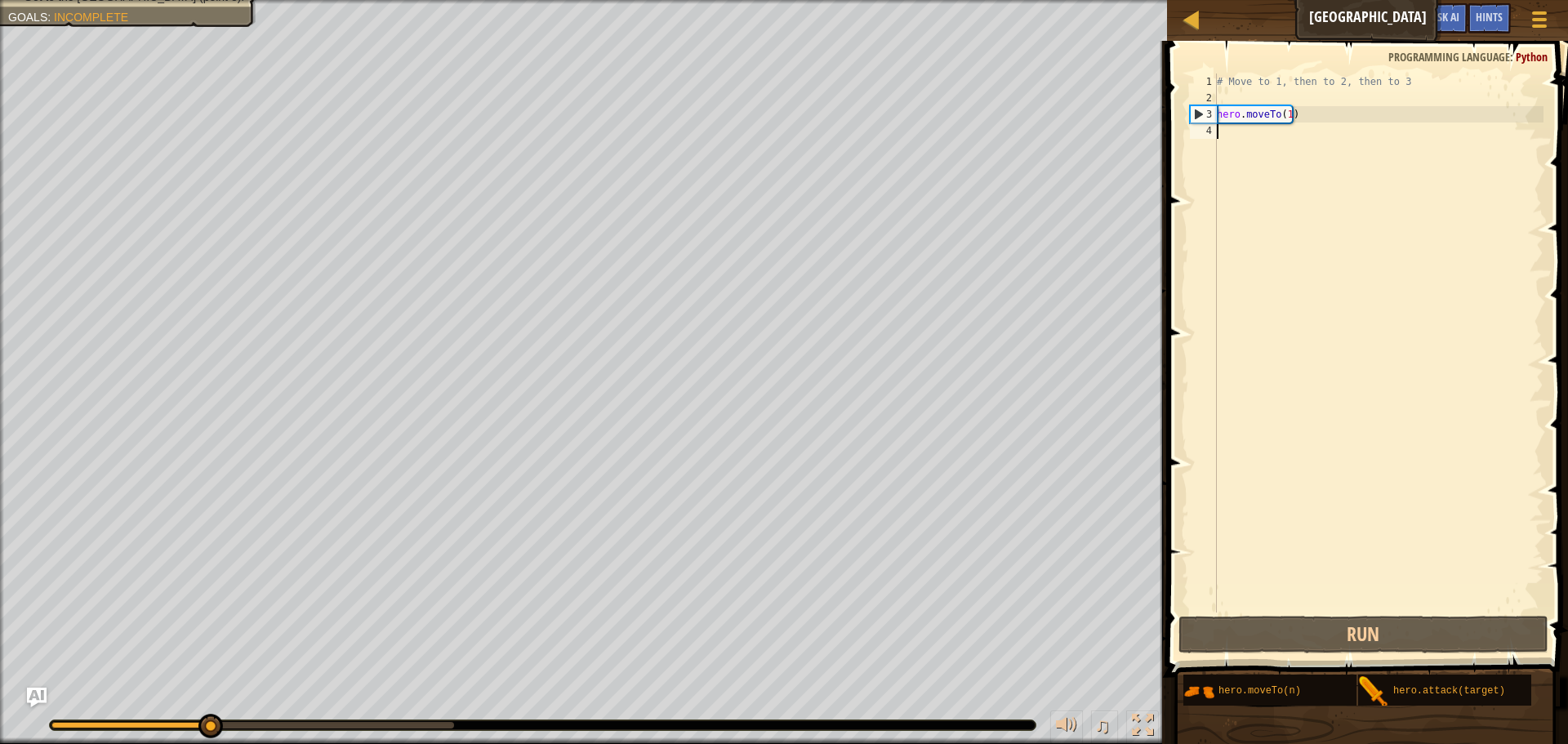
click at [1275, 149] on div "# Move to 1, then to 2, then to 3 hero . moveTo ( 1 )" at bounding box center [1378, 358] width 330 height 572
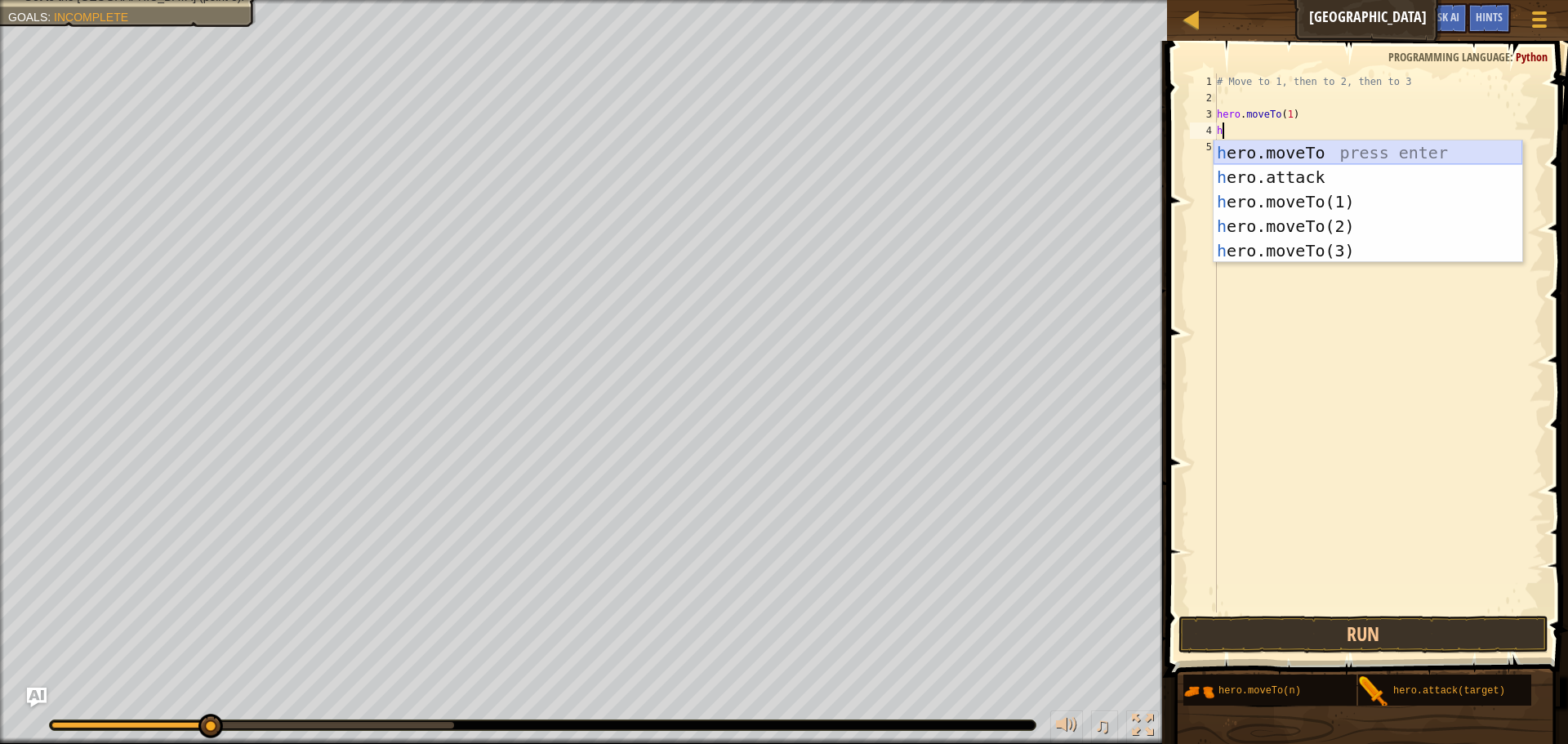
click at [1296, 160] on div "h ero.moveTo press enter h ero.attack press enter h ero.moveTo(1) press enter h…" at bounding box center [1367, 226] width 309 height 171
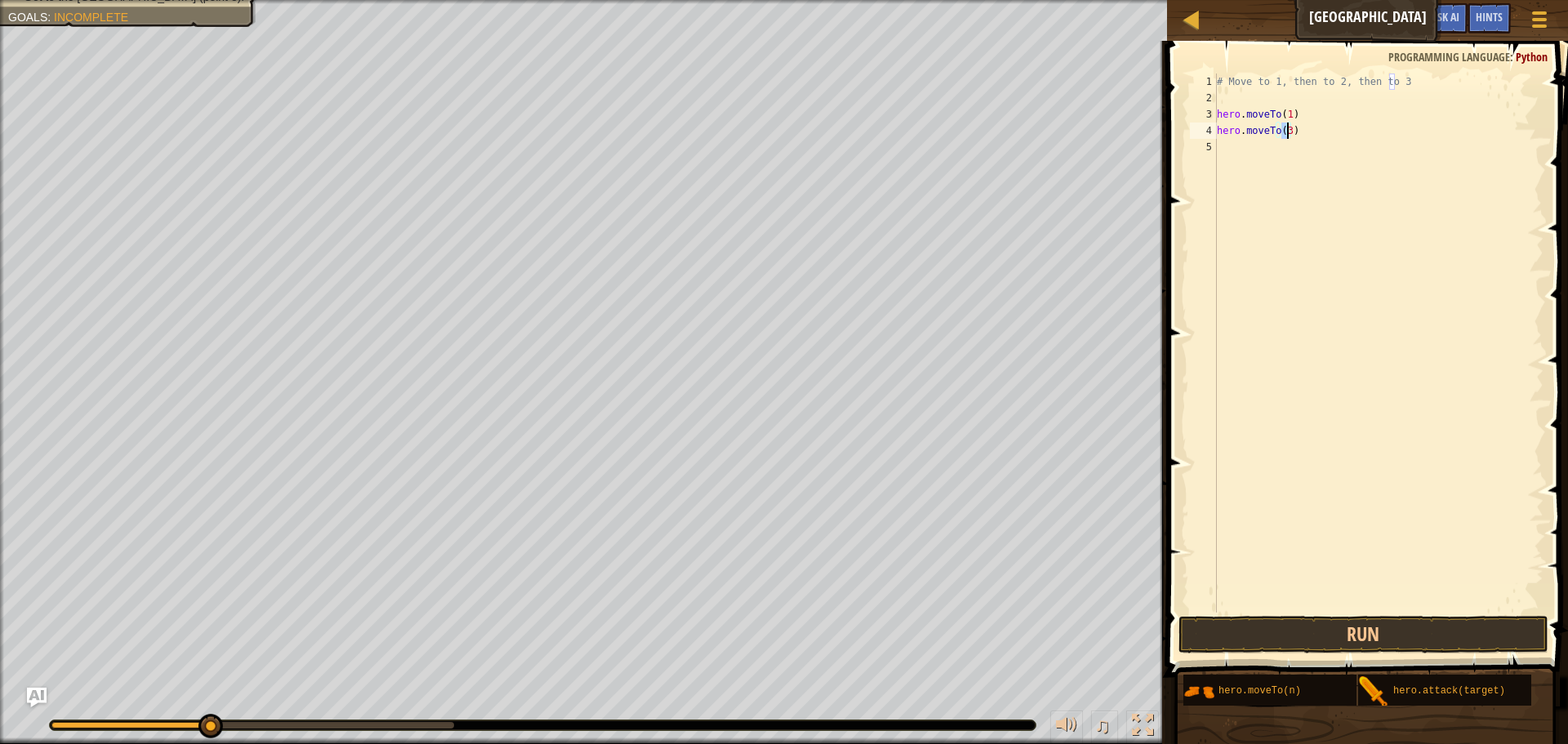
type textarea "hero.moveTo(2)"
click at [1242, 141] on div "# Move to 1, then to 2, then to 3 hero . moveTo ( 1 ) hero . moveTo ( 2 )" at bounding box center [1378, 358] width 330 height 572
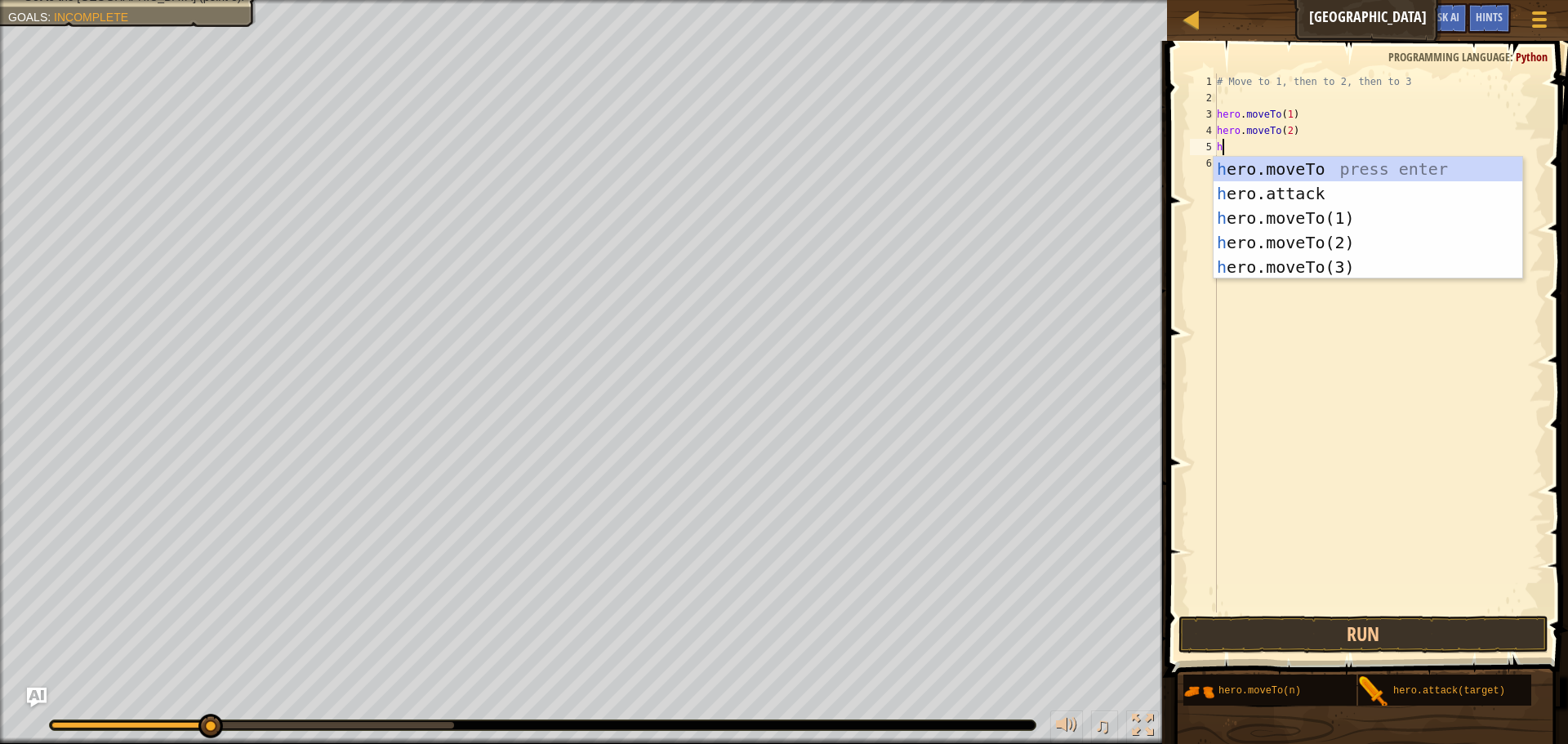
type textarea "h"
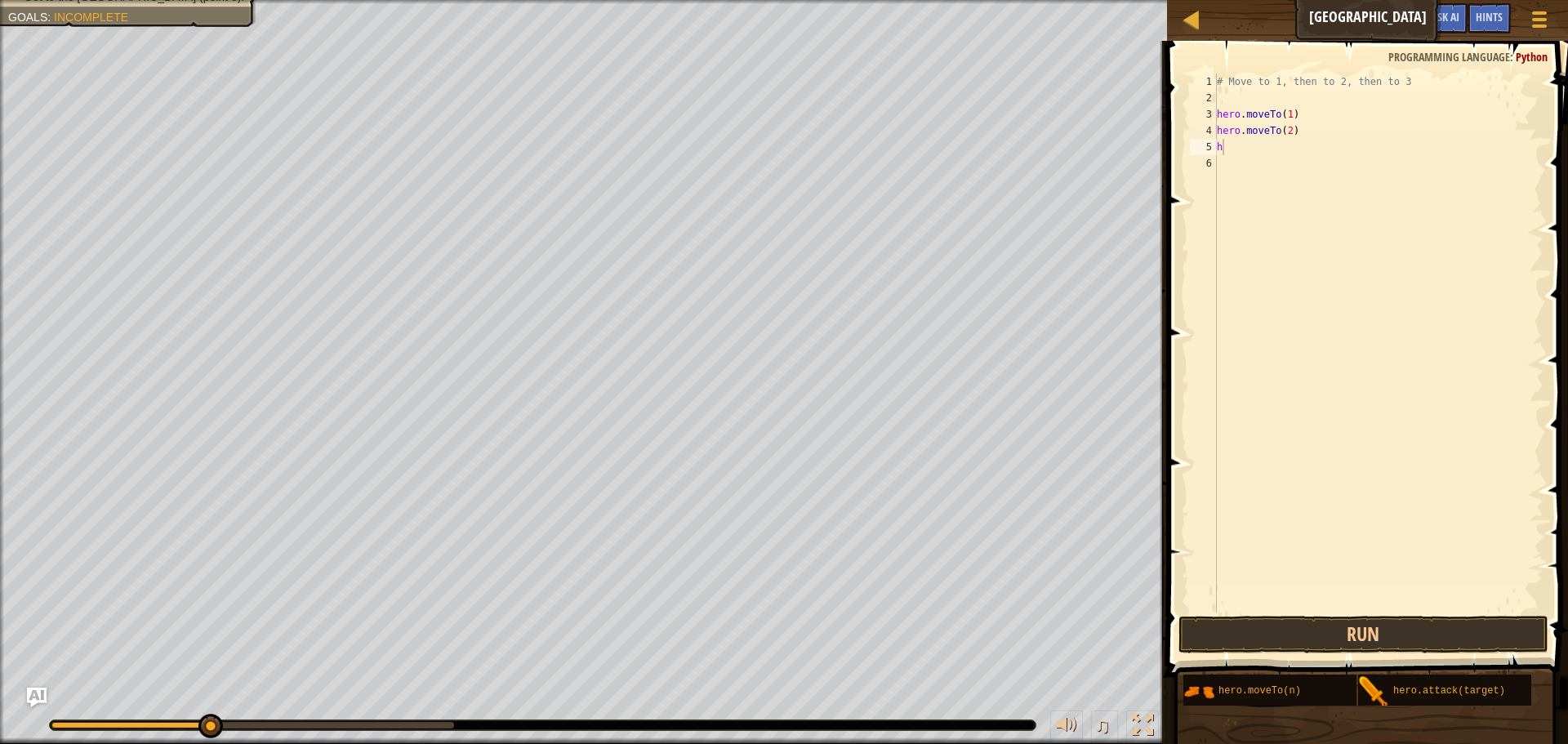
click at [1325, 17] on body "Map Old Town Road Game Menu Done Hints Ask AI 1 ההההההההההההההההההההההההההההההה…" at bounding box center [784, 8] width 1568 height 17
click at [1274, 169] on div "# Move to 1, then to 2, then to 3 hero . moveTo ( 1 ) hero . moveTo ( 2 ) h" at bounding box center [1378, 358] width 330 height 572
click at [1268, 150] on div "# Move to 1, then to 2, then to 3 hero . moveTo ( 1 ) hero . moveTo ( 2 ) h" at bounding box center [1378, 358] width 330 height 572
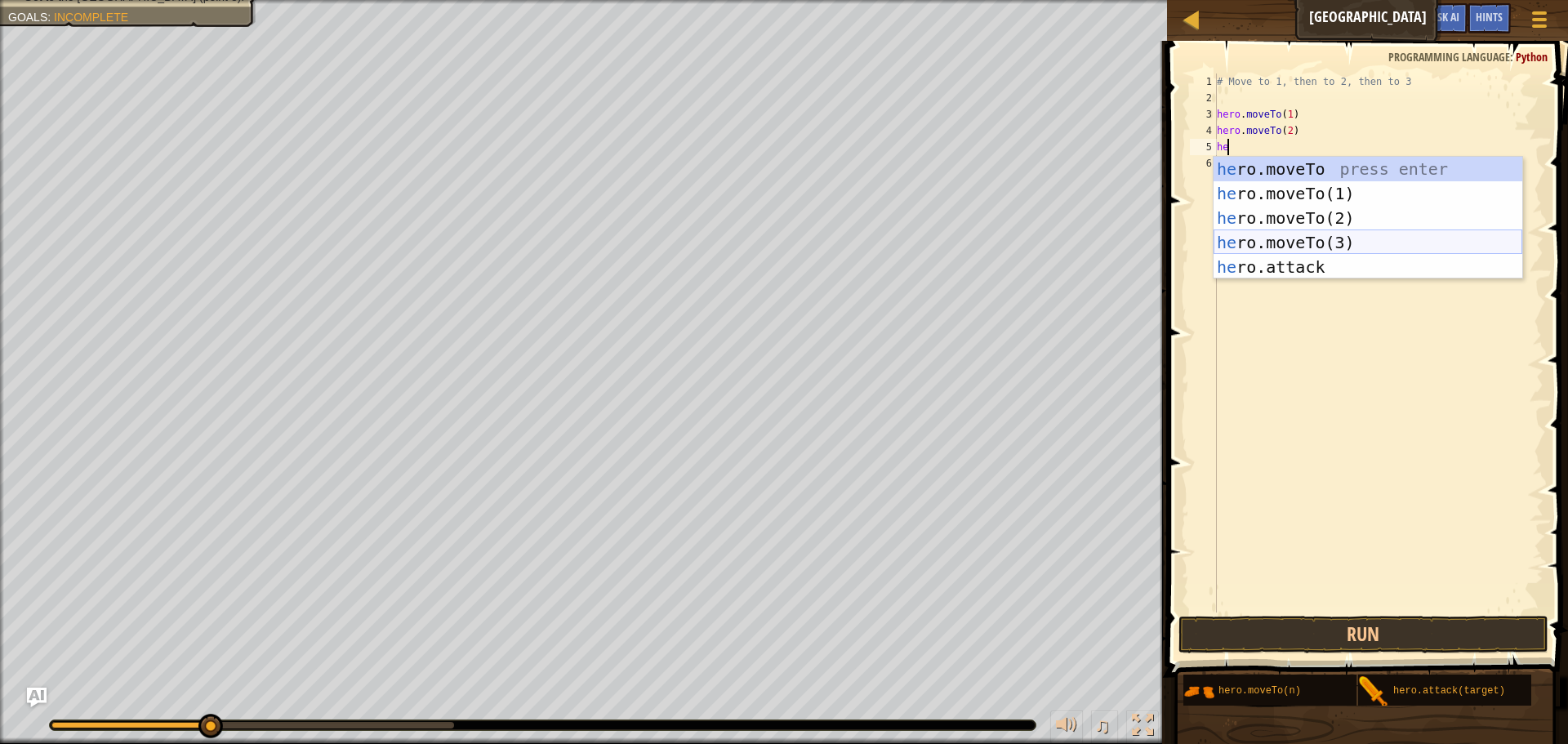
click at [1452, 237] on div "he ro.moveTo press enter he ro.moveTo(1) press enter he ro.moveTo(2) press ente…" at bounding box center [1367, 242] width 309 height 171
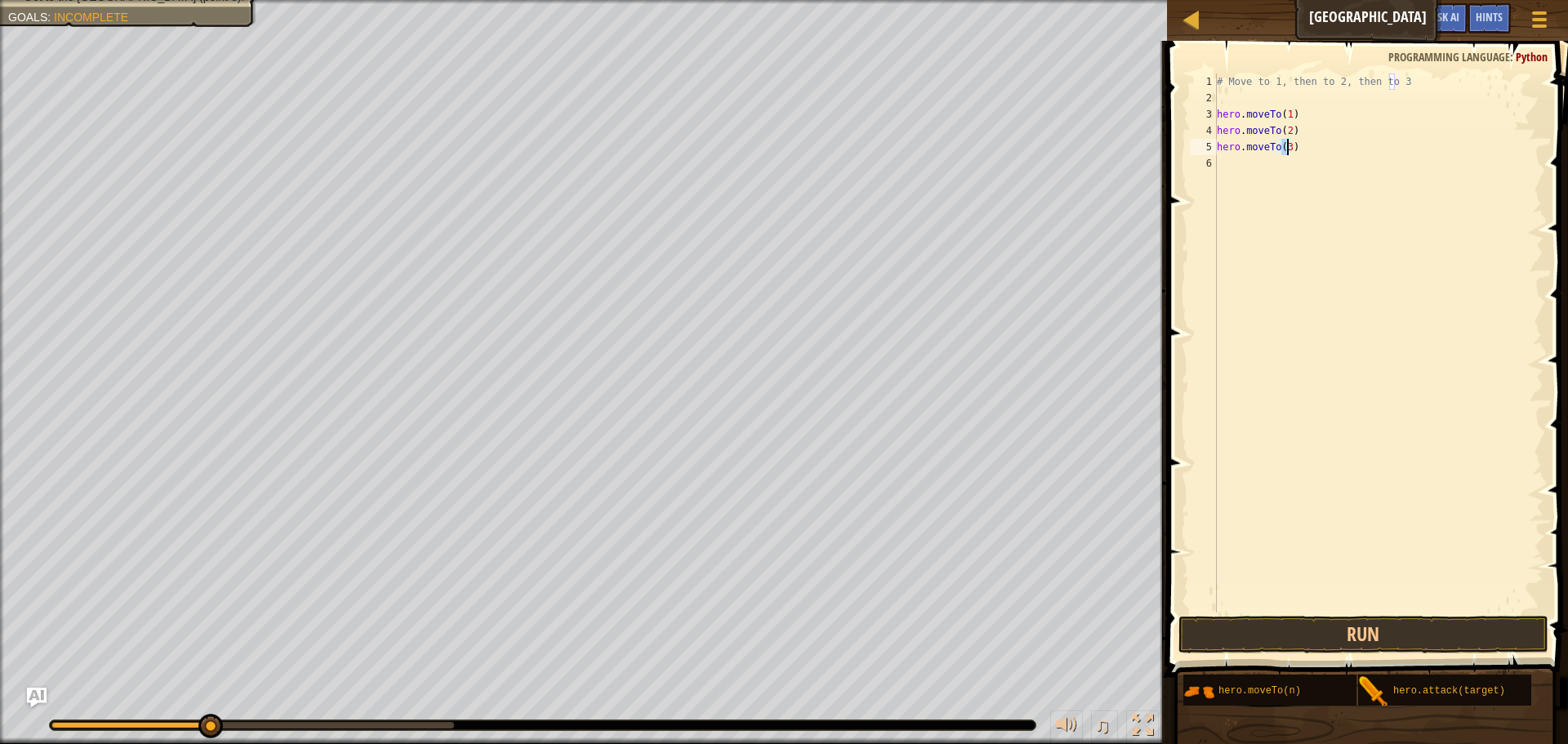
type textarea "hero.moveTo(3)"
click at [1432, 615] on span at bounding box center [1368, 335] width 414 height 685
click at [1422, 636] on button "Run" at bounding box center [1363, 635] width 370 height 38
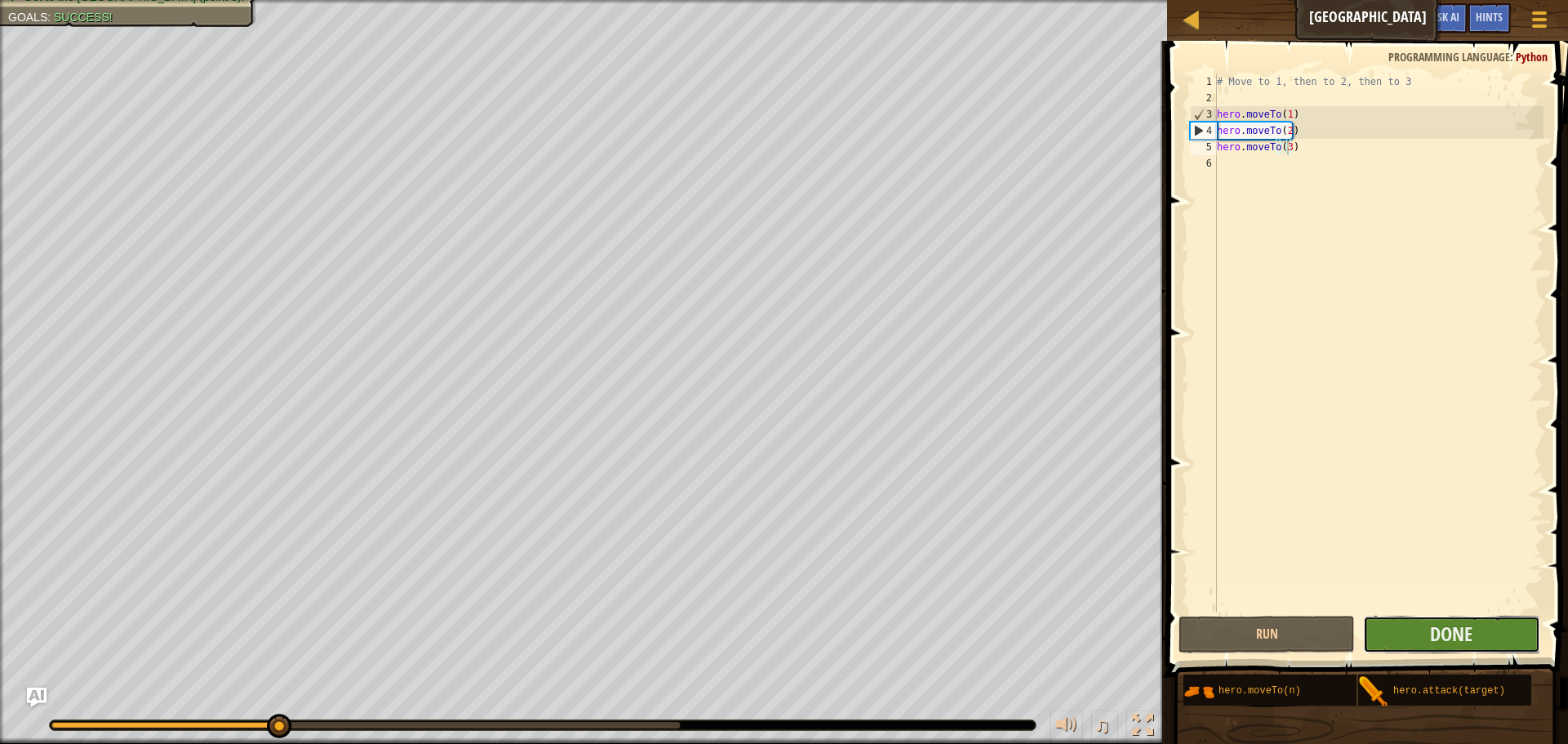
click at [1464, 617] on button "Done" at bounding box center [1450, 635] width 176 height 38
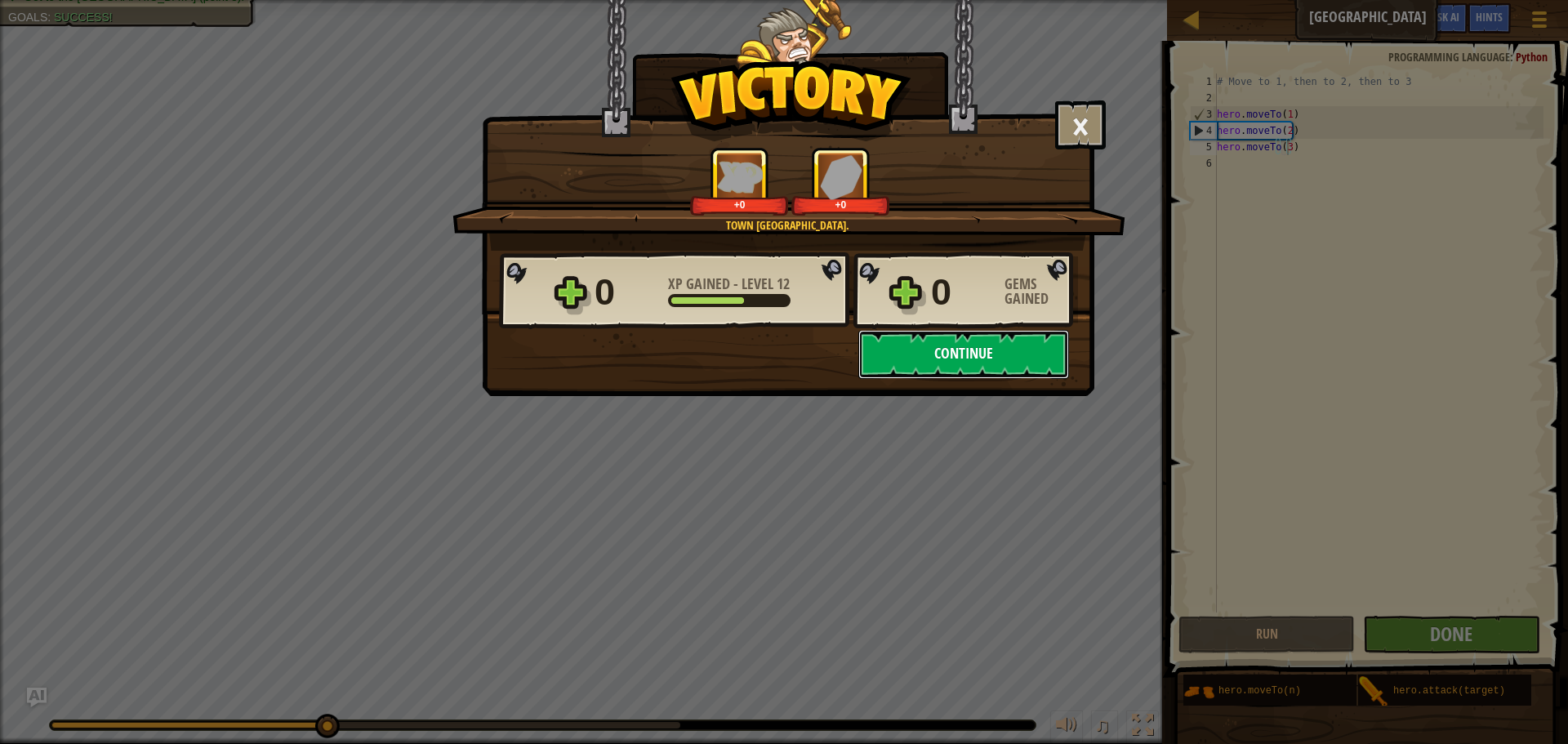
click at [1038, 343] on button "Continue" at bounding box center [964, 354] width 210 height 49
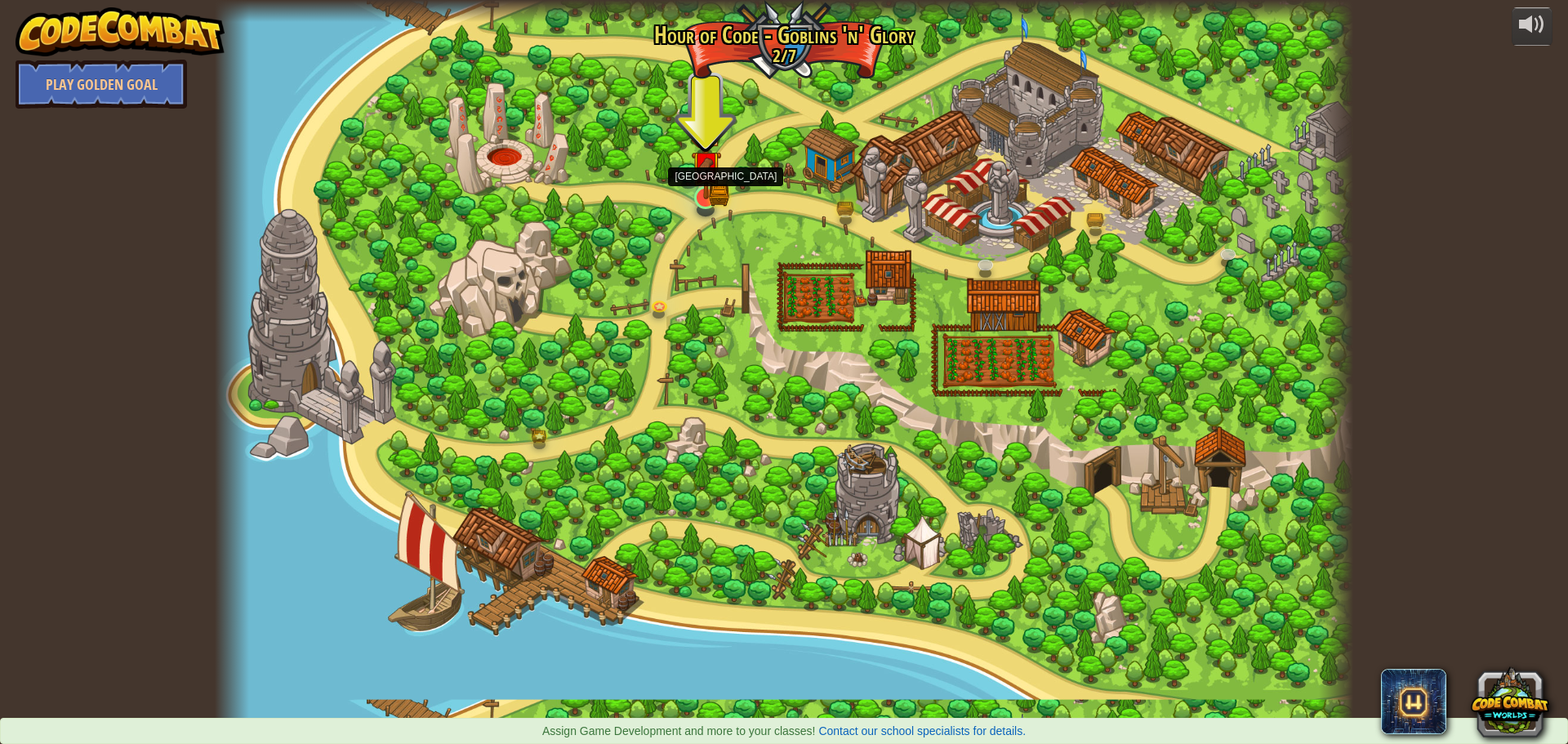
click at [703, 194] on img at bounding box center [706, 167] width 30 height 67
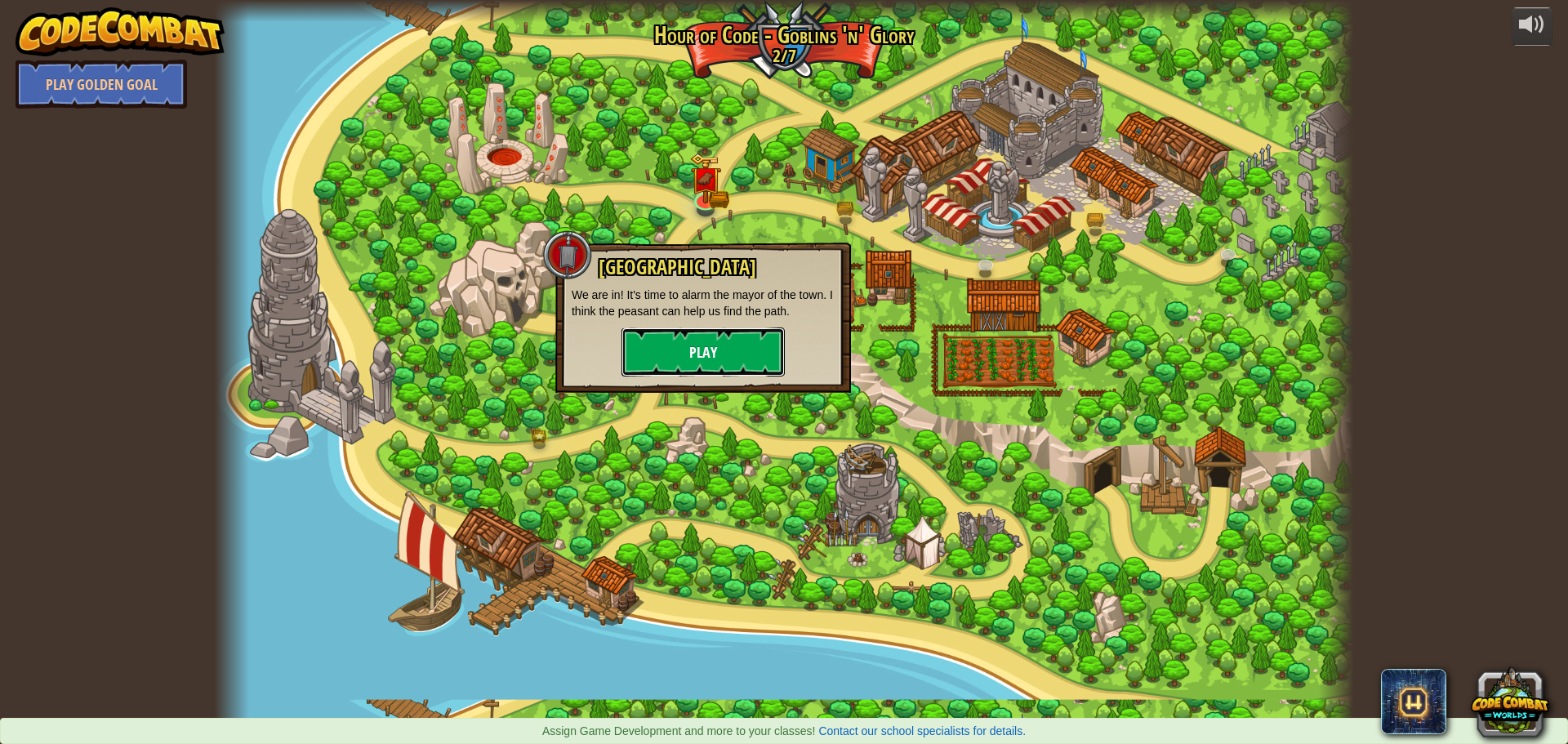
click at [768, 342] on button "Play" at bounding box center [703, 352] width 164 height 49
